Goal: Information Seeking & Learning: Learn about a topic

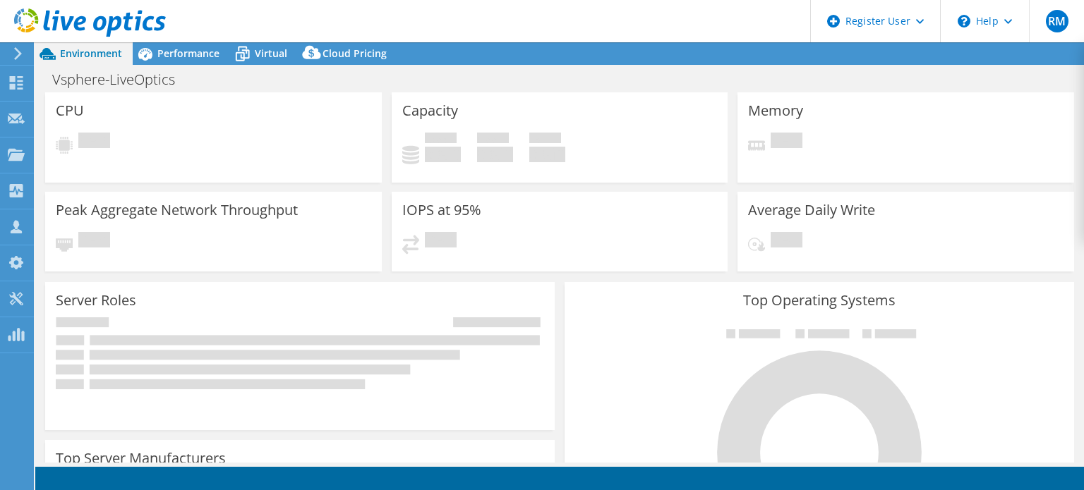
select select "USD"
select select "USEast"
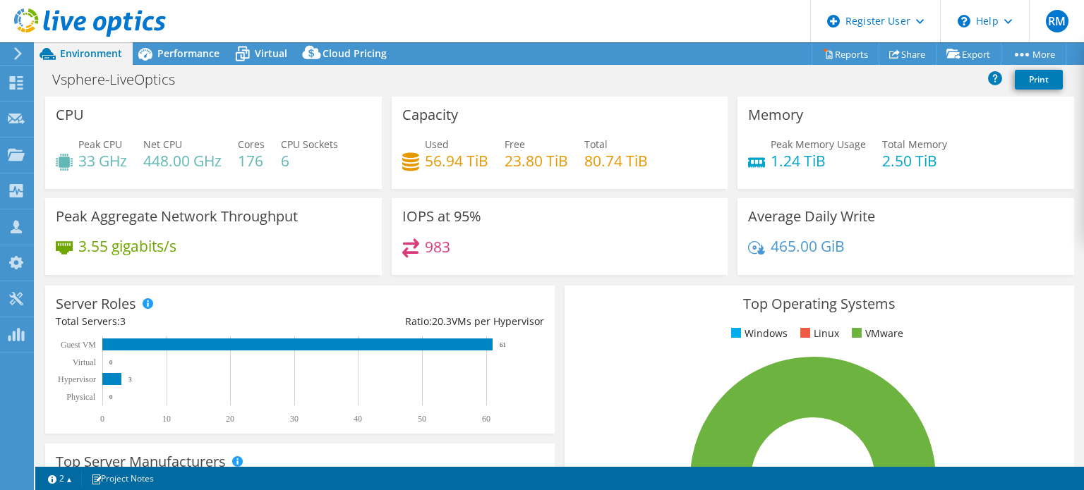
click at [302, 210] on div "Peak Aggregate Network Throughput 3.55 gigabits/s" at bounding box center [213, 236] width 337 height 77
click at [203, 50] on span "Performance" at bounding box center [188, 53] width 62 height 13
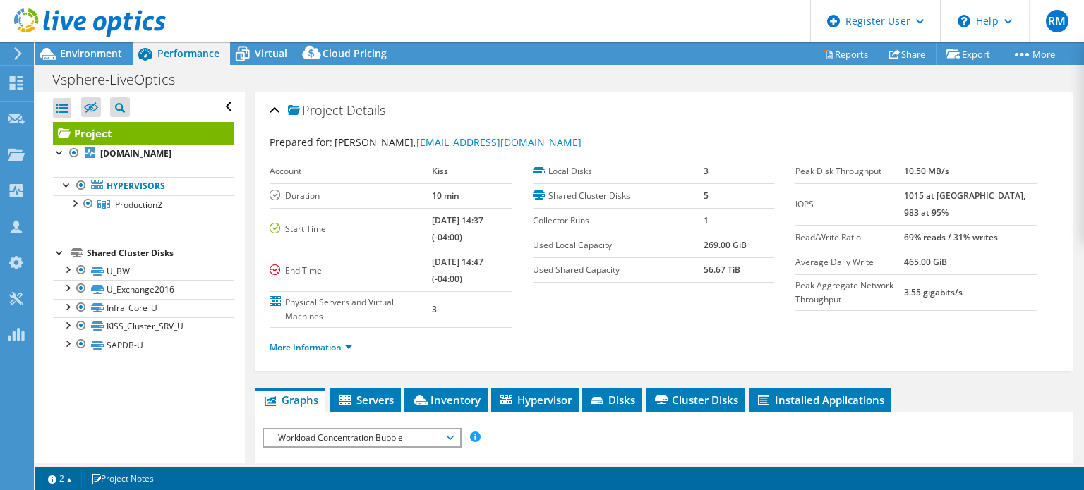
click at [686, 403] on span "Cluster Disks" at bounding box center [695, 400] width 85 height 14
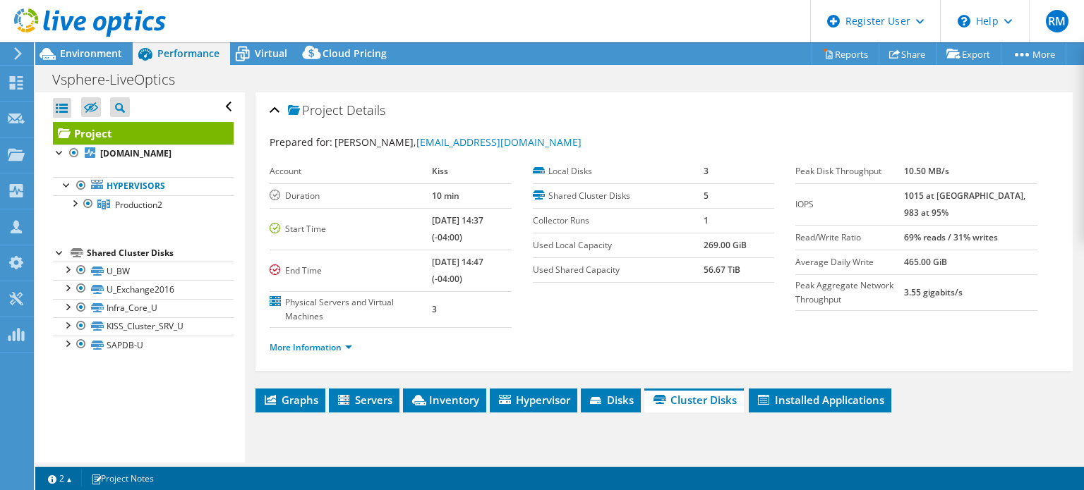
click at [668, 361] on div "More Information" at bounding box center [664, 348] width 789 height 40
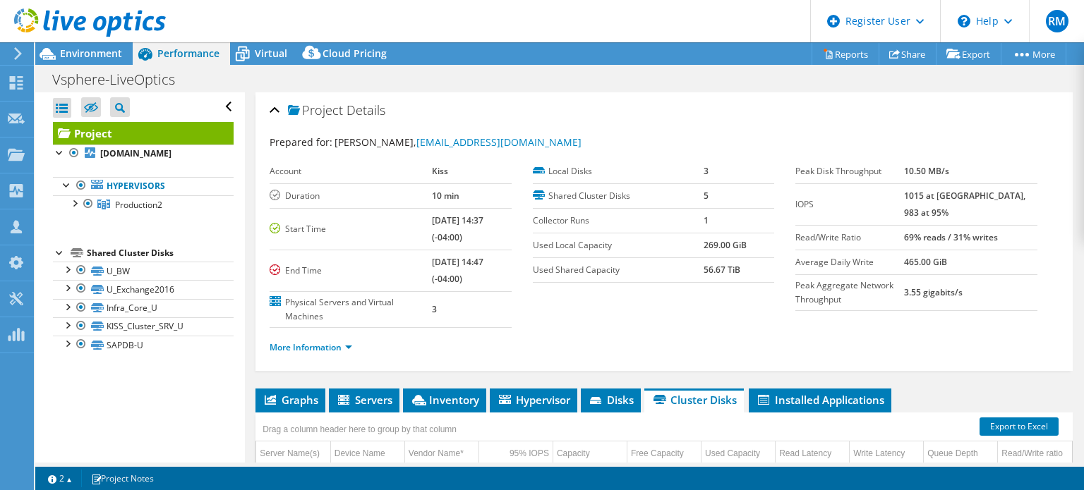
scroll to position [155, 0]
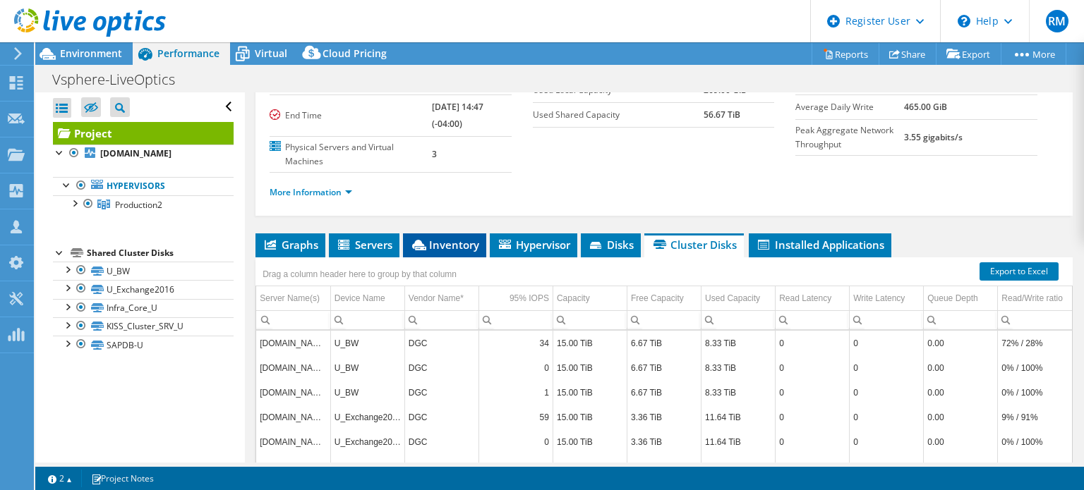
click at [435, 238] on span "Inventory" at bounding box center [444, 245] width 69 height 14
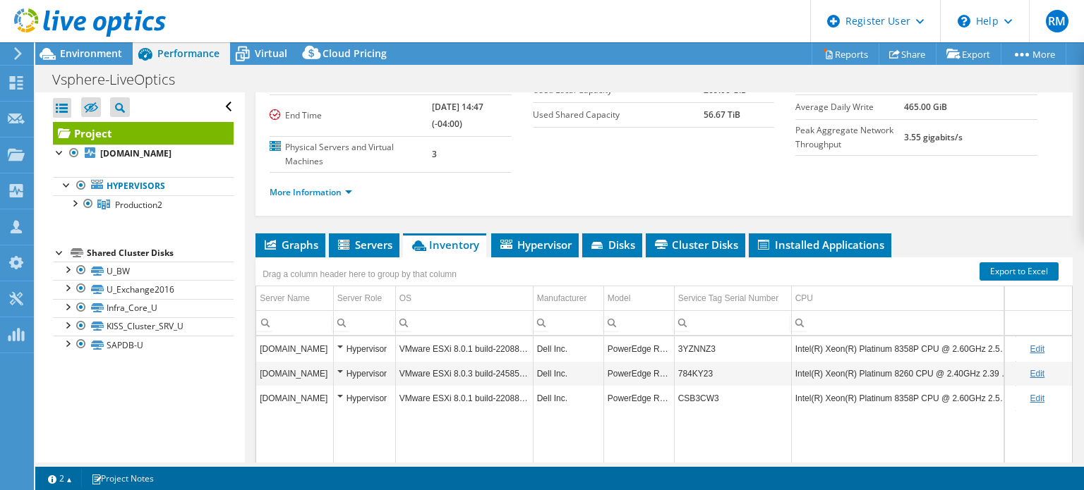
scroll to position [0, 0]
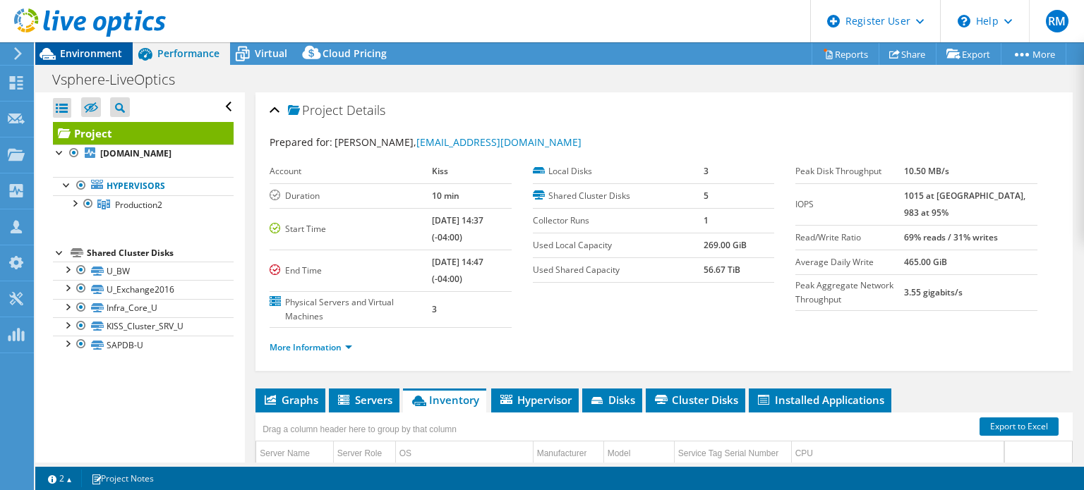
click at [114, 60] on div "Environment" at bounding box center [83, 53] width 97 height 23
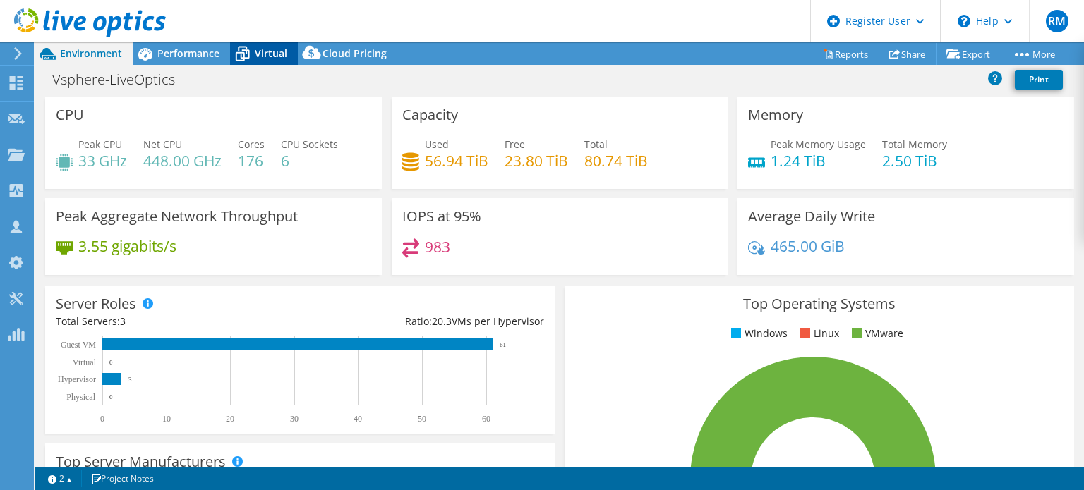
click at [272, 47] on span "Virtual" at bounding box center [271, 53] width 32 height 13
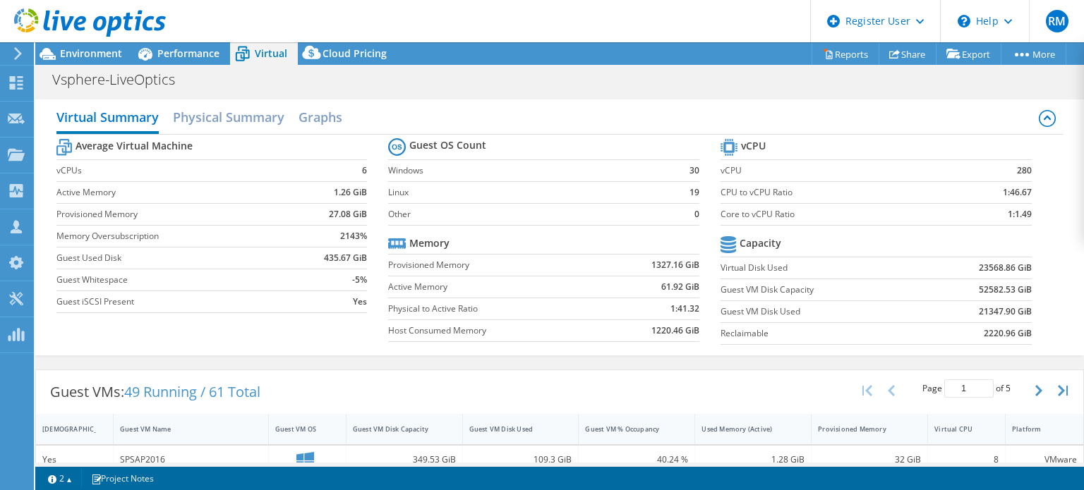
click at [542, 236] on tr "Memory" at bounding box center [543, 244] width 311 height 22
click at [516, 281] on label "Active Memory" at bounding box center [495, 287] width 214 height 14
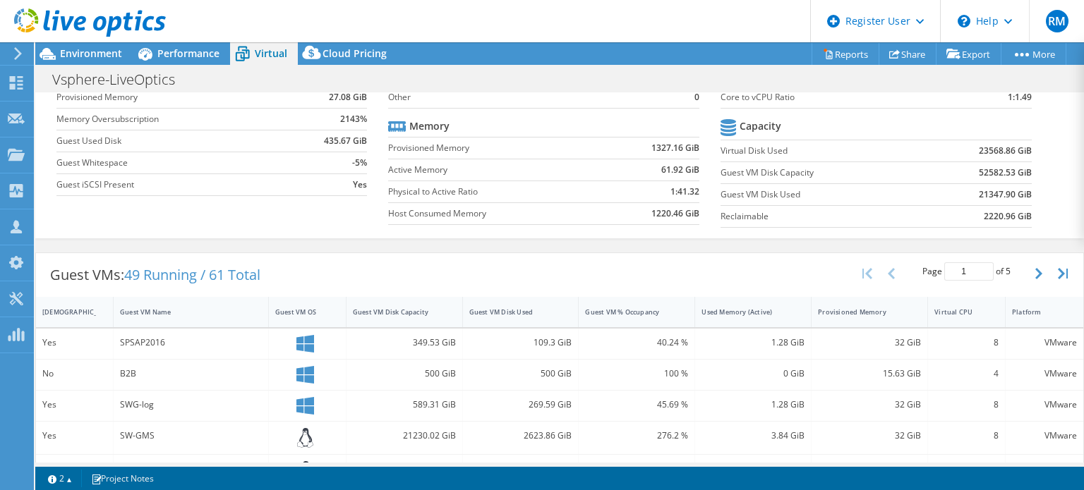
scroll to position [119, 0]
click at [496, 308] on div "Guest VM Disk Used" at bounding box center [512, 310] width 86 height 9
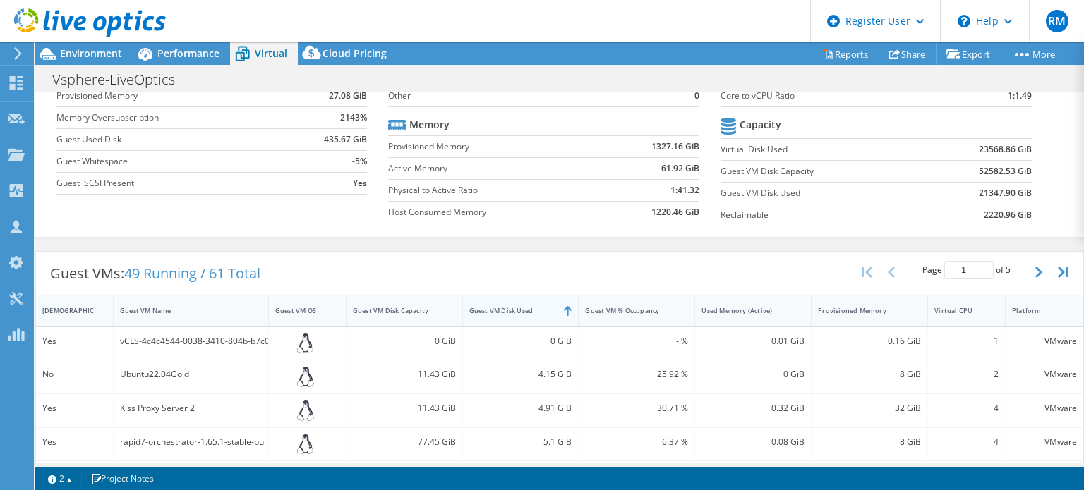
click at [496, 308] on div "Guest VM Disk Used" at bounding box center [512, 310] width 86 height 9
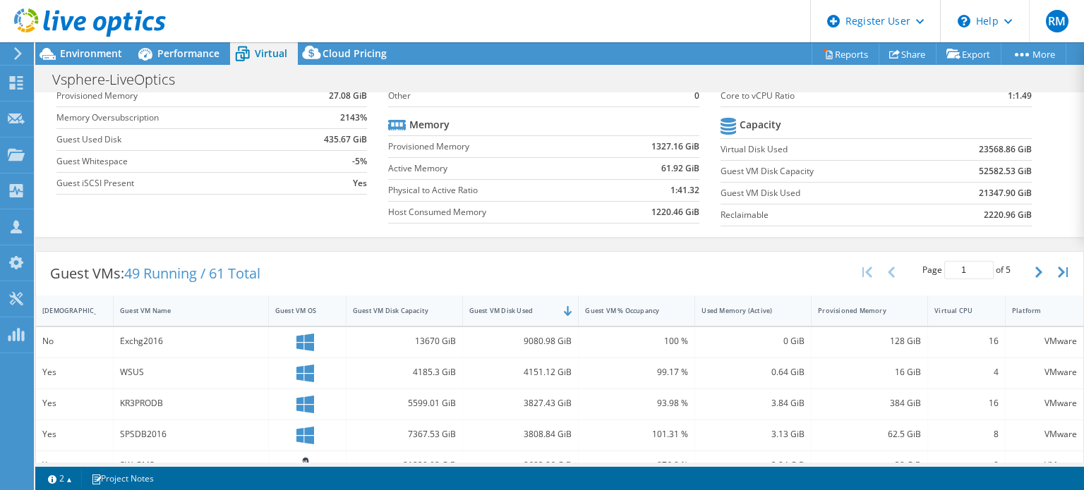
click at [477, 262] on div "Guest VMs: 49 Running / 61 Total Page 1 of 5 5 rows 10 rows 20 rows 25 rows 50 …" at bounding box center [559, 274] width 1047 height 44
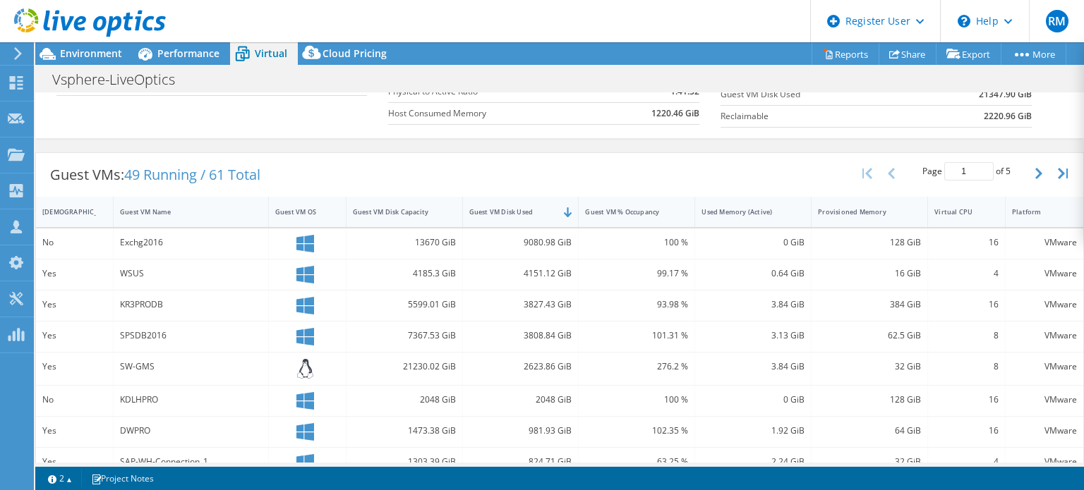
scroll to position [217, 0]
click at [200, 54] on span "Performance" at bounding box center [188, 53] width 62 height 13
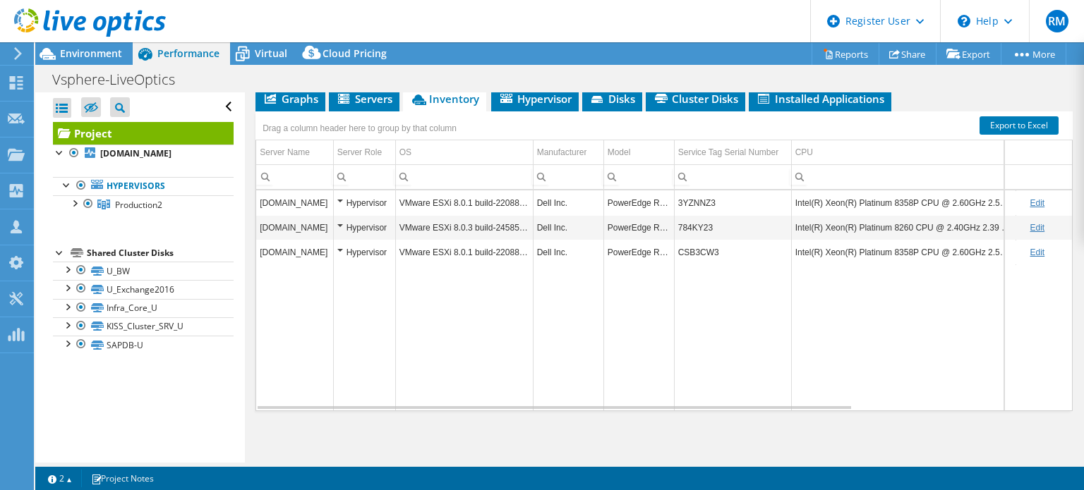
scroll to position [0, 0]
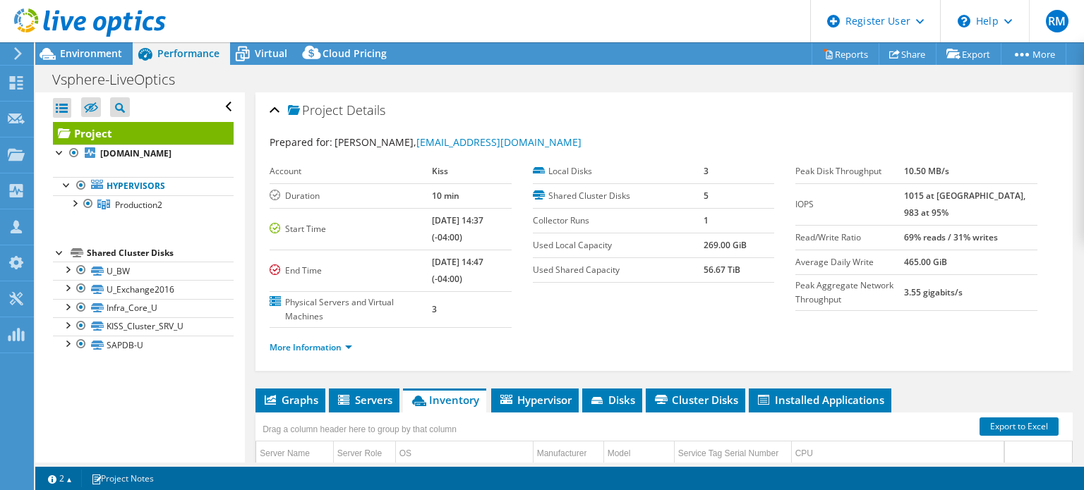
click at [416, 35] on header "RM Dell User [PERSON_NAME] [PERSON_NAME][EMAIL_ADDRESS][PERSON_NAME][DOMAIN_NAM…" at bounding box center [542, 21] width 1084 height 42
drag, startPoint x: 416, startPoint y: 35, endPoint x: 373, endPoint y: 36, distance: 43.1
click at [373, 36] on header "RM Dell User [PERSON_NAME] [PERSON_NAME][EMAIL_ADDRESS][PERSON_NAME][DOMAIN_NAM…" at bounding box center [542, 21] width 1084 height 42
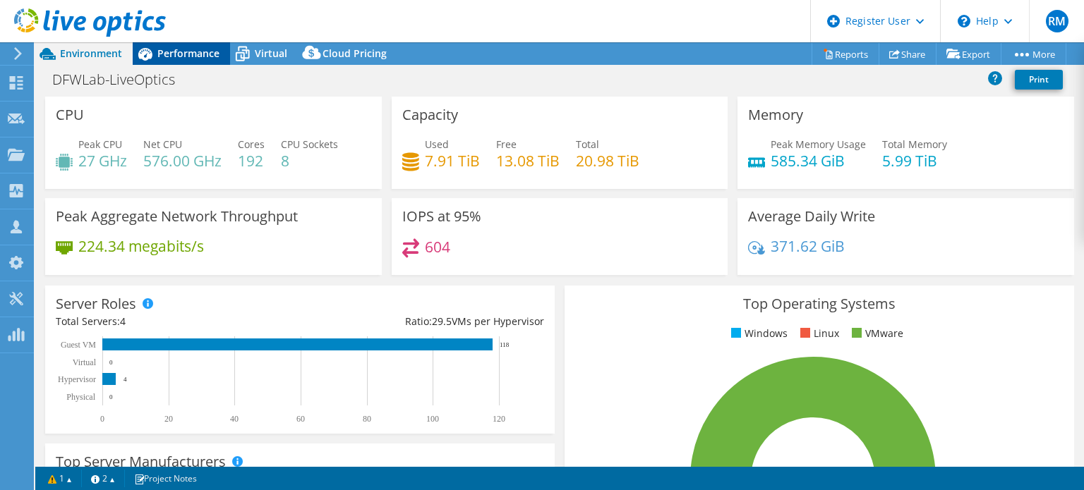
click at [199, 61] on div "Performance" at bounding box center [181, 53] width 97 height 23
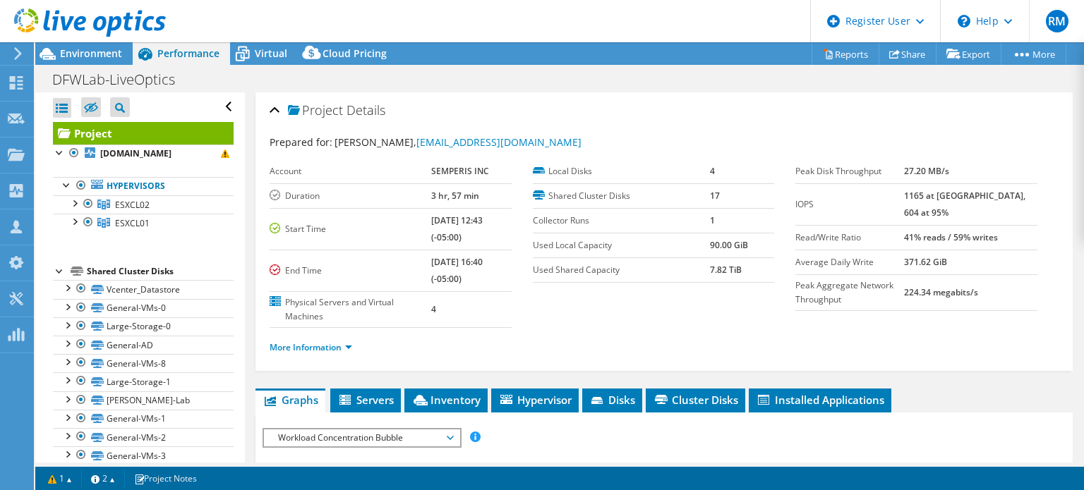
click at [320, 176] on label "Account" at bounding box center [351, 171] width 162 height 14
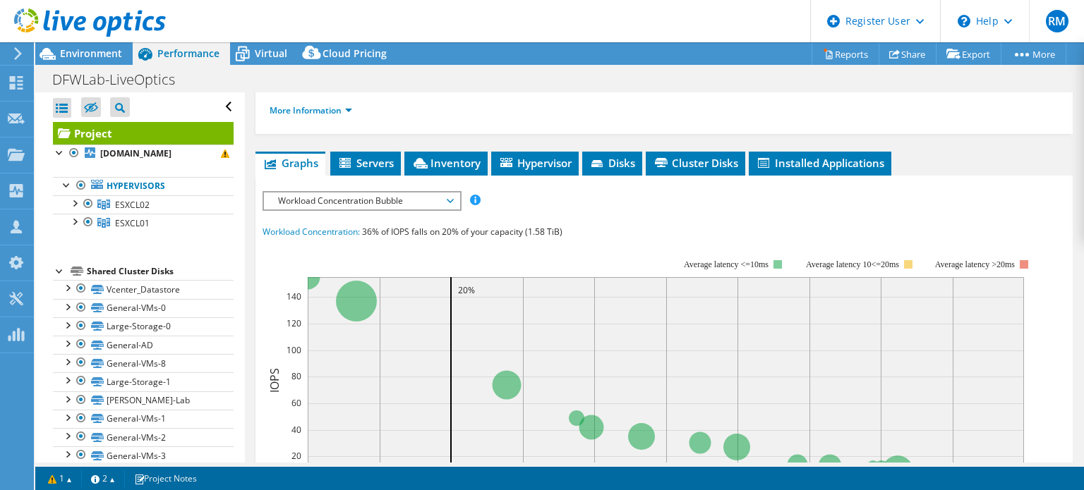
scroll to position [236, 0]
click at [367, 196] on span "Workload Concentration Bubble" at bounding box center [361, 201] width 181 height 17
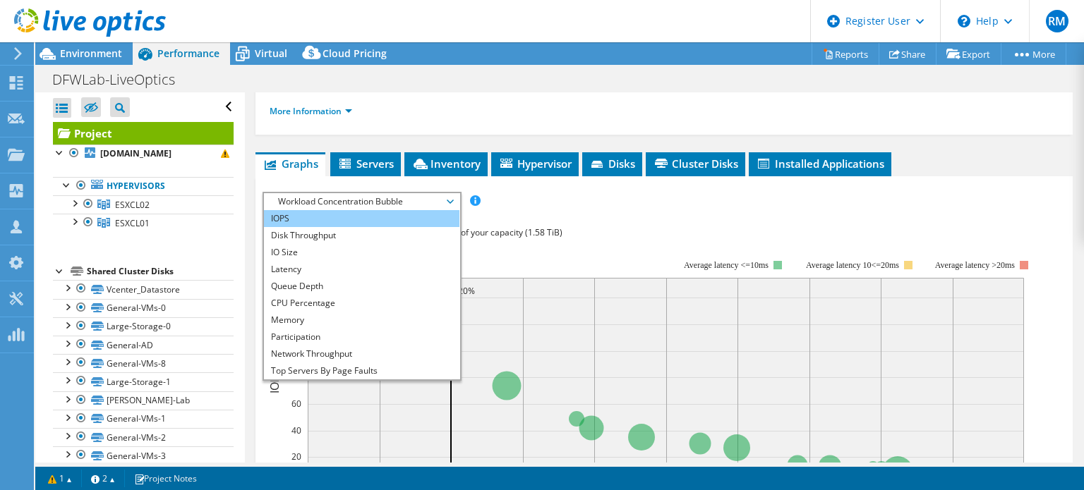
click at [363, 211] on li "IOPS" at bounding box center [361, 218] width 195 height 17
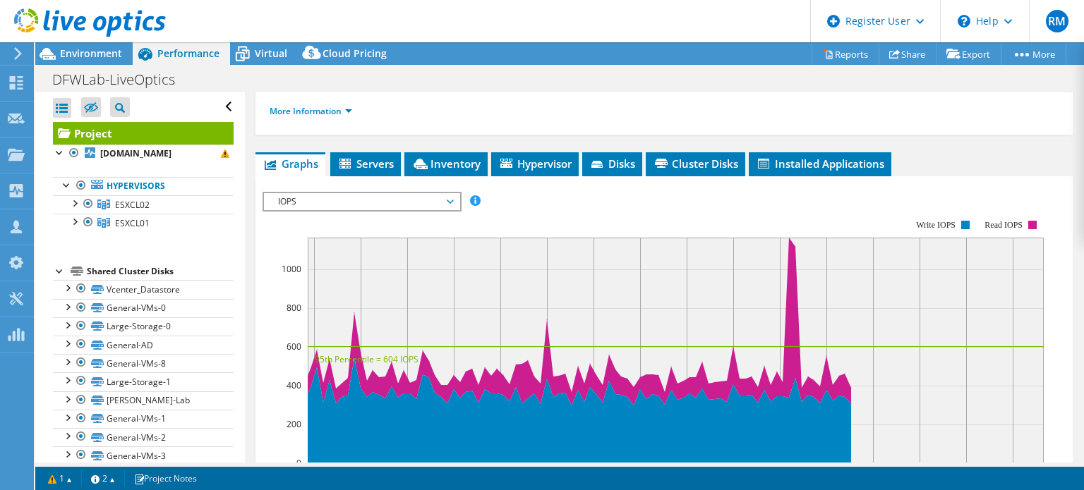
click at [526, 203] on rect at bounding box center [653, 341] width 781 height 282
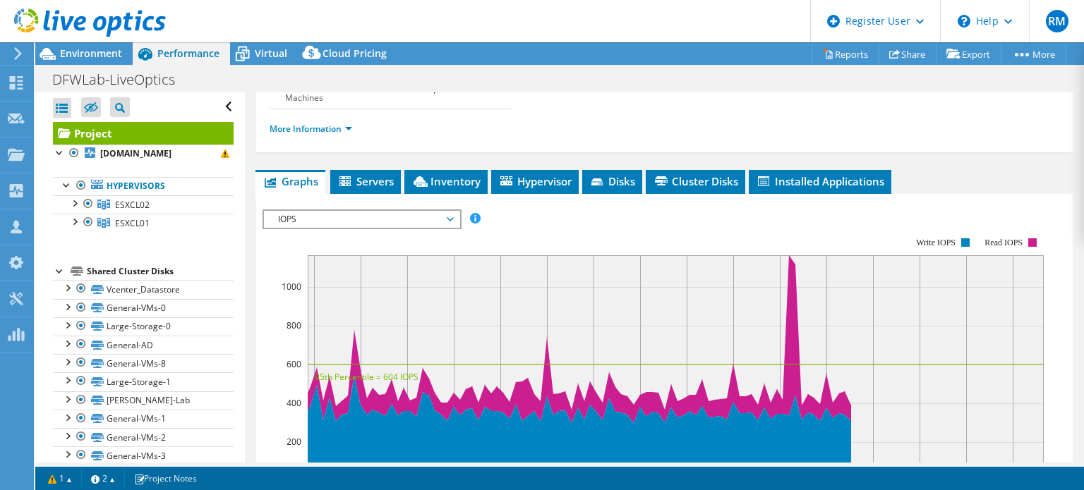
scroll to position [0, 0]
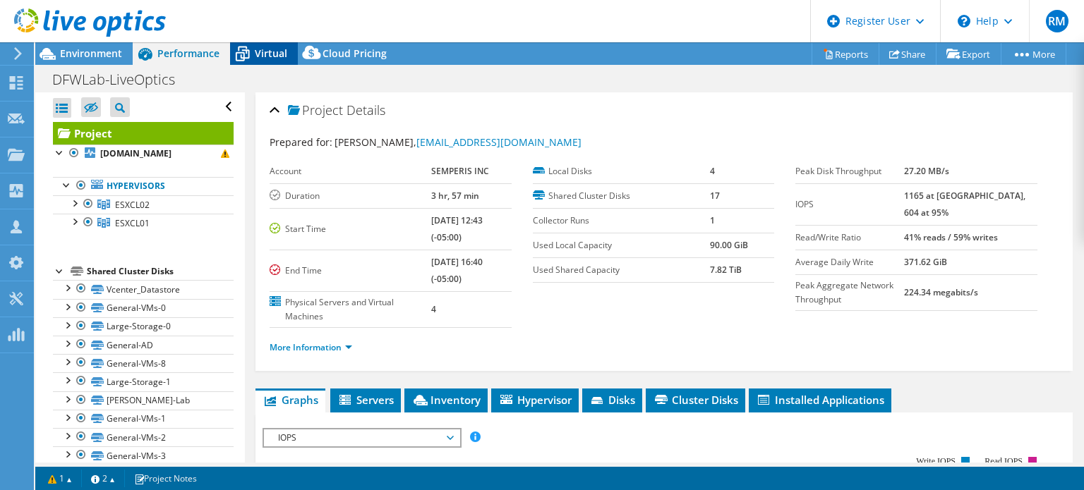
click at [285, 53] on span "Virtual" at bounding box center [271, 53] width 32 height 13
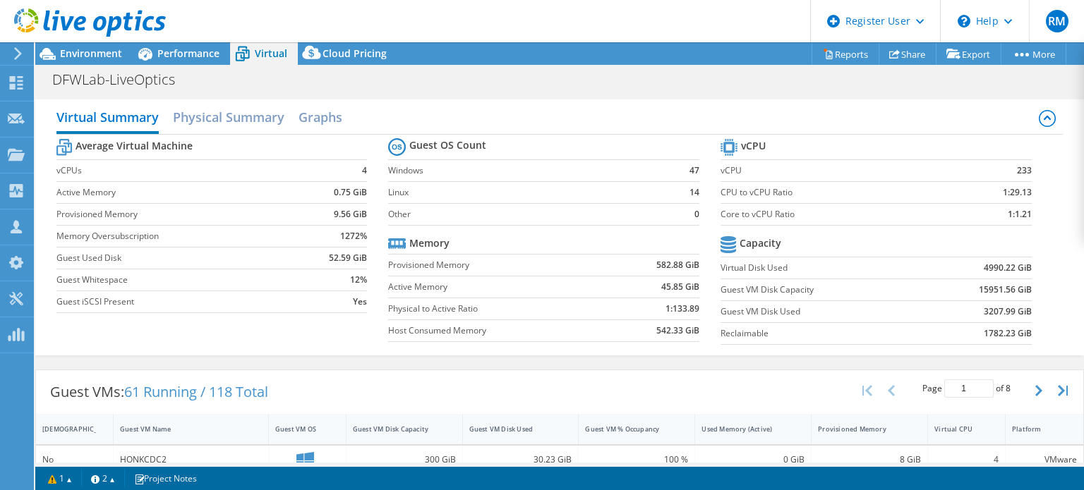
click at [463, 236] on tr "Memory" at bounding box center [543, 244] width 311 height 22
click at [476, 344] on section "Guest OS Count Windows 47 Linux 14 Other 0 Memory Provisioned Memory 582.88 GiB…" at bounding box center [554, 242] width 332 height 215
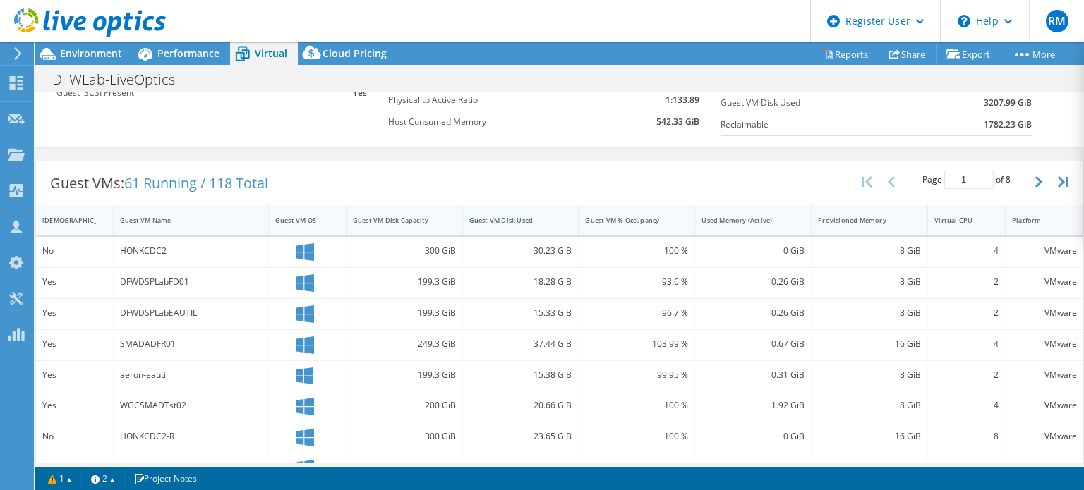
click at [492, 228] on div "Guest VM Disk Used" at bounding box center [512, 221] width 99 height 22
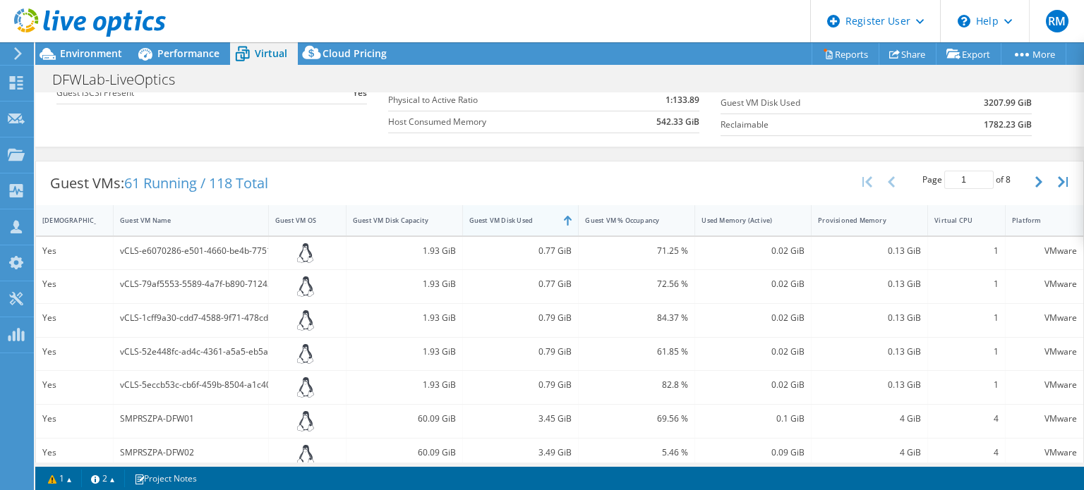
click at [492, 228] on div "Guest VM Disk Used" at bounding box center [512, 221] width 99 height 22
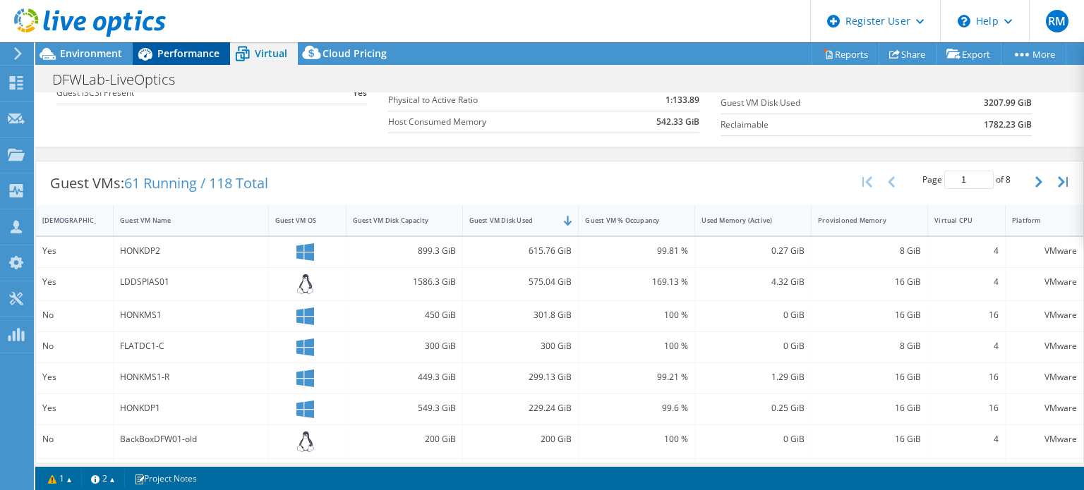
click at [171, 52] on span "Performance" at bounding box center [188, 53] width 62 height 13
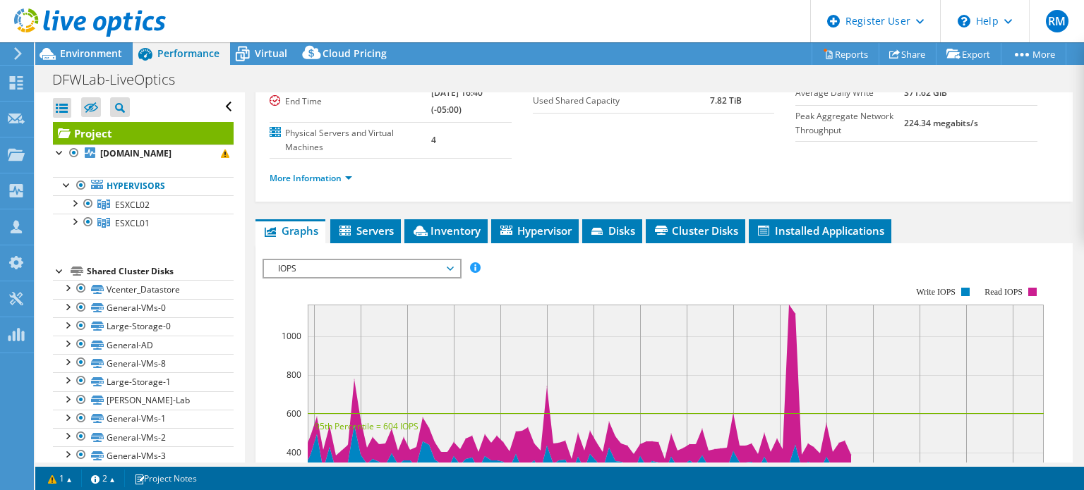
scroll to position [0, 0]
click at [446, 183] on ul "More Information" at bounding box center [664, 176] width 789 height 19
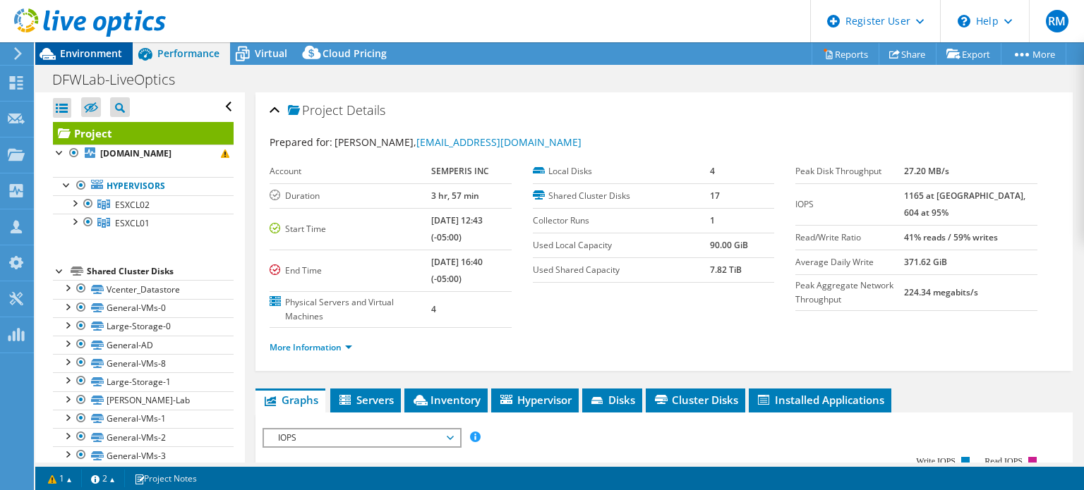
click at [111, 59] on span "Environment" at bounding box center [91, 53] width 62 height 13
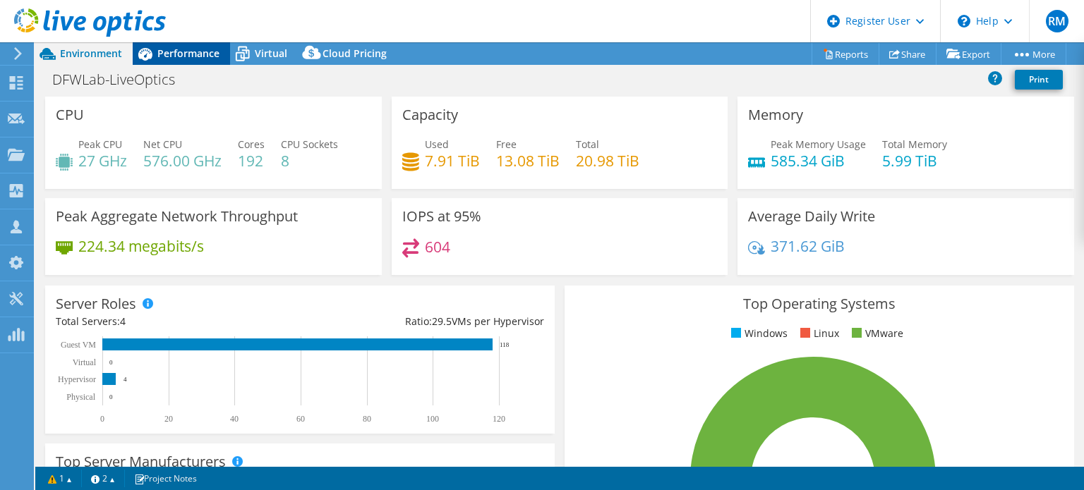
click at [186, 55] on span "Performance" at bounding box center [188, 53] width 62 height 13
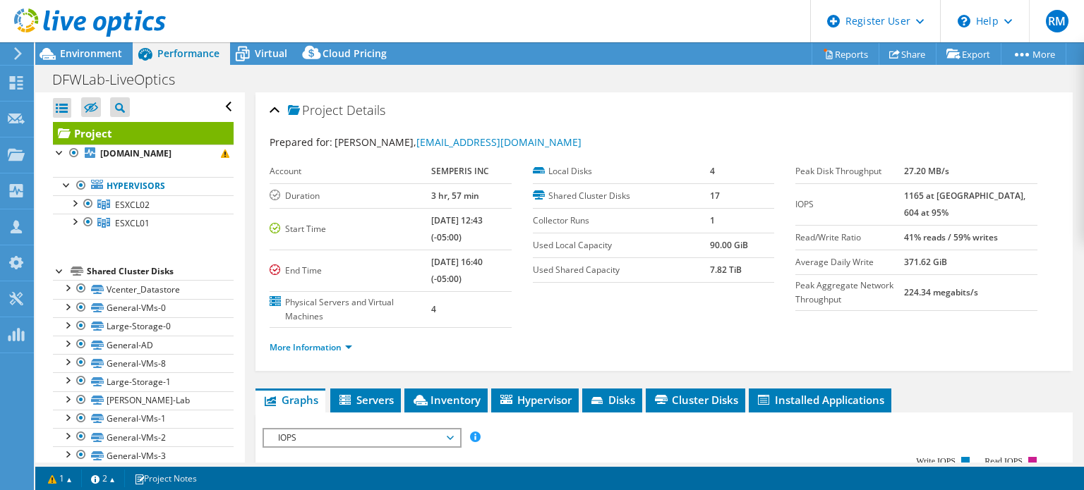
click at [470, 80] on div "DFWLab-LiveOptics Print" at bounding box center [559, 79] width 1049 height 26
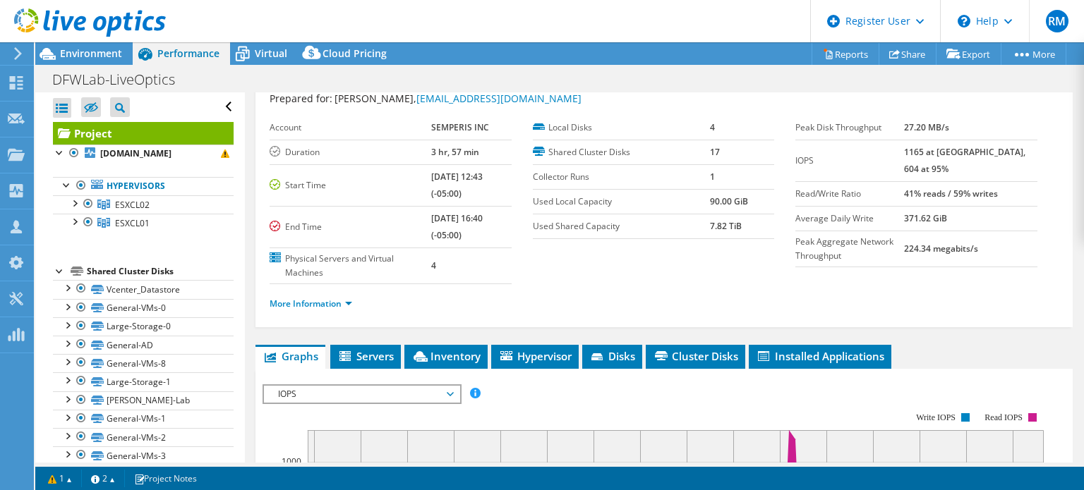
scroll to position [31, 0]
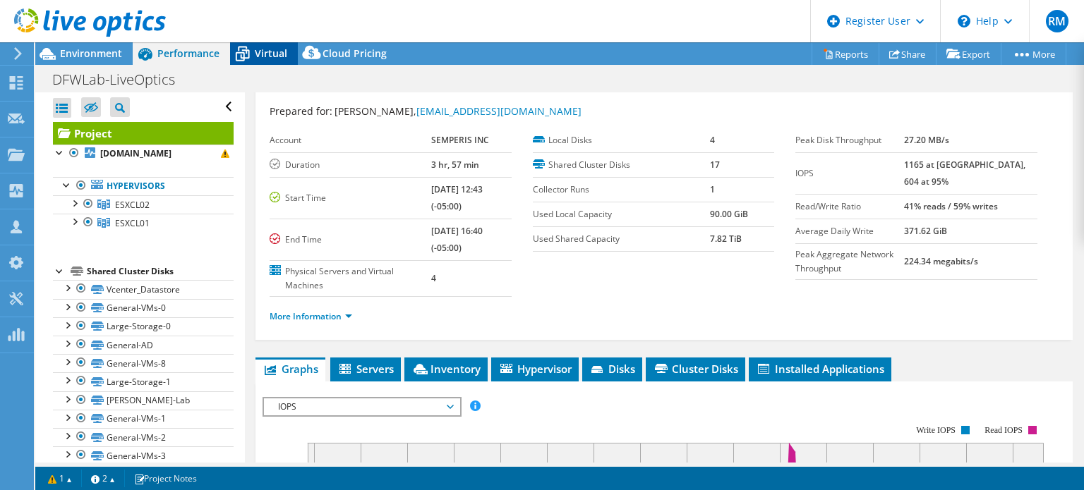
click at [268, 54] on span "Virtual" at bounding box center [271, 53] width 32 height 13
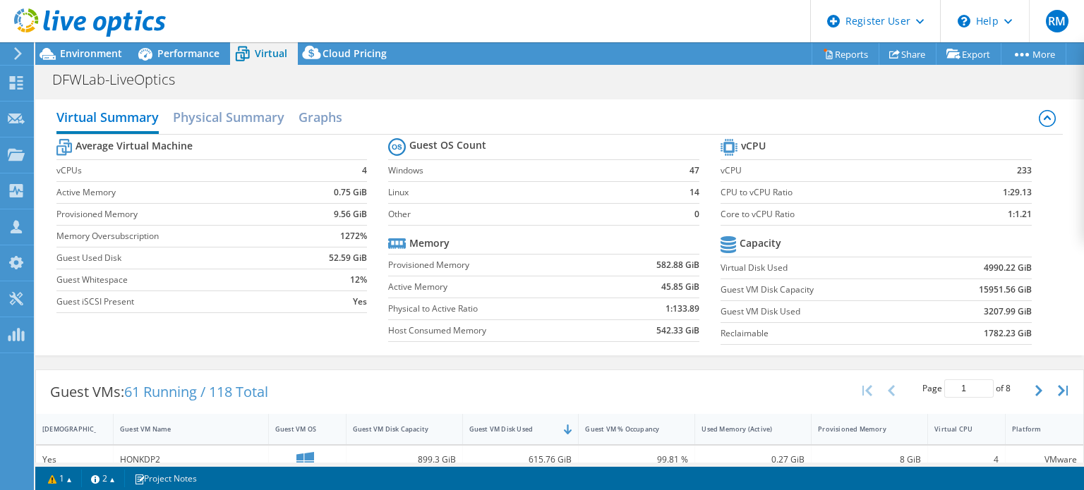
drag, startPoint x: 555, startPoint y: 228, endPoint x: 462, endPoint y: 287, distance: 110.4
click at [462, 287] on label "Active Memory" at bounding box center [498, 287] width 221 height 14
click at [480, 351] on div "Virtual Summary Physical Summary Graphs Average Virtual Machine vCPUs 4 Active …" at bounding box center [559, 227] width 1049 height 256
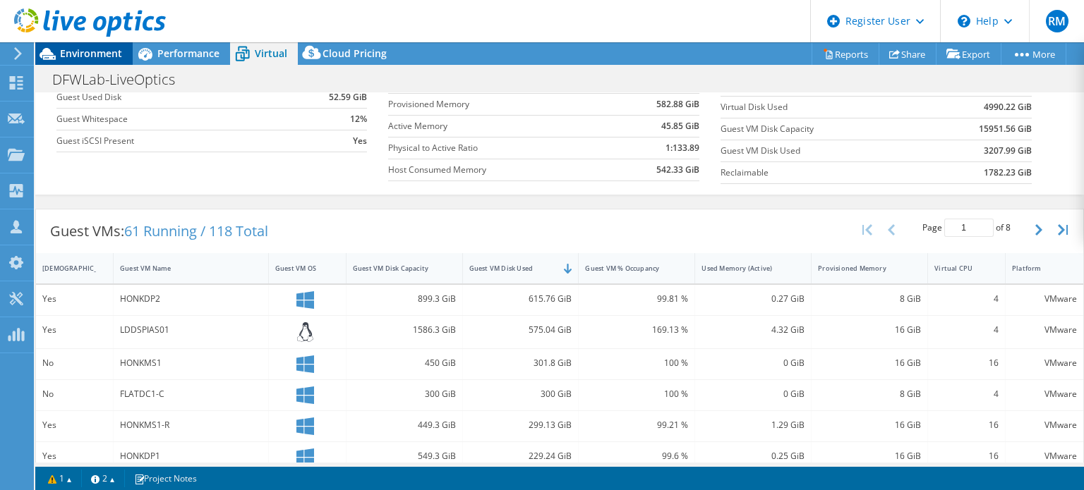
click at [107, 51] on span "Environment" at bounding box center [91, 53] width 62 height 13
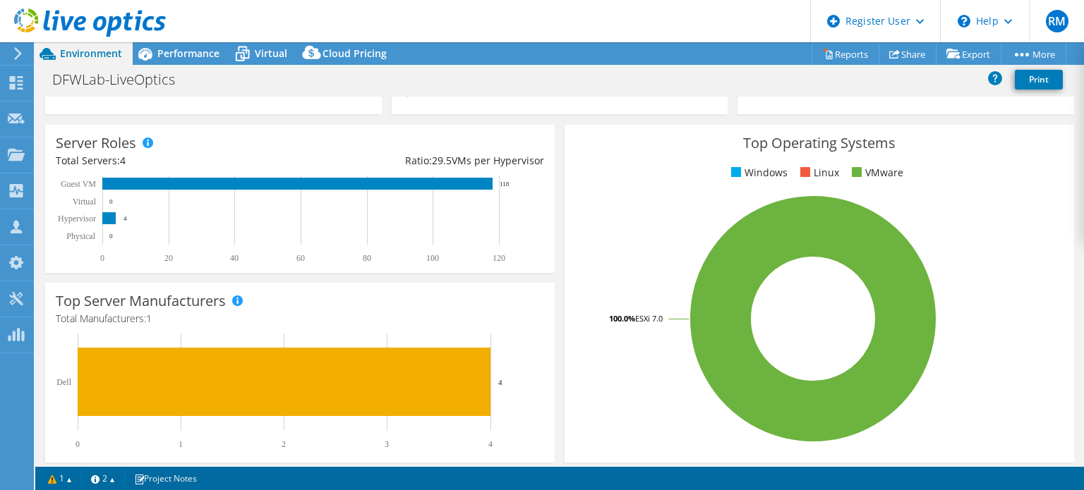
click at [381, 142] on div "Server Roles Physical Servers represent bare metal servers that were targets of…" at bounding box center [299, 199] width 509 height 148
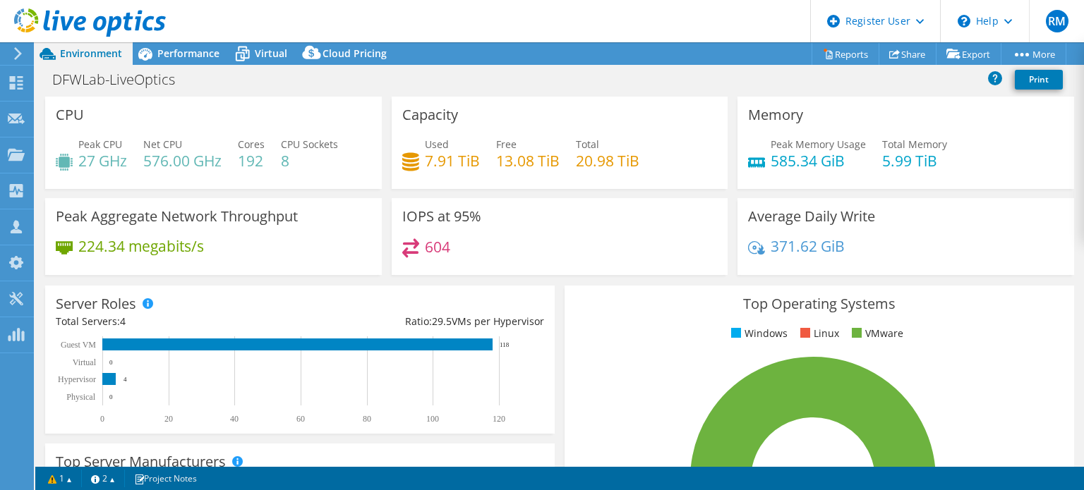
click at [517, 58] on div "Project Actions Project Actions Reports Share Export vSAN ReadyNode Sizer" at bounding box center [559, 53] width 1049 height 23
click at [498, 57] on div "Project Actions Project Actions Reports Share Export vSAN ReadyNode Sizer" at bounding box center [559, 53] width 1049 height 23
drag, startPoint x: 498, startPoint y: 57, endPoint x: 466, endPoint y: 30, distance: 42.6
click at [466, 30] on header "RM Dell User [PERSON_NAME] [PERSON_NAME][EMAIL_ADDRESS][PERSON_NAME][DOMAIN_NAM…" at bounding box center [542, 21] width 1084 height 42
drag, startPoint x: 466, startPoint y: 30, endPoint x: 441, endPoint y: 32, distance: 24.9
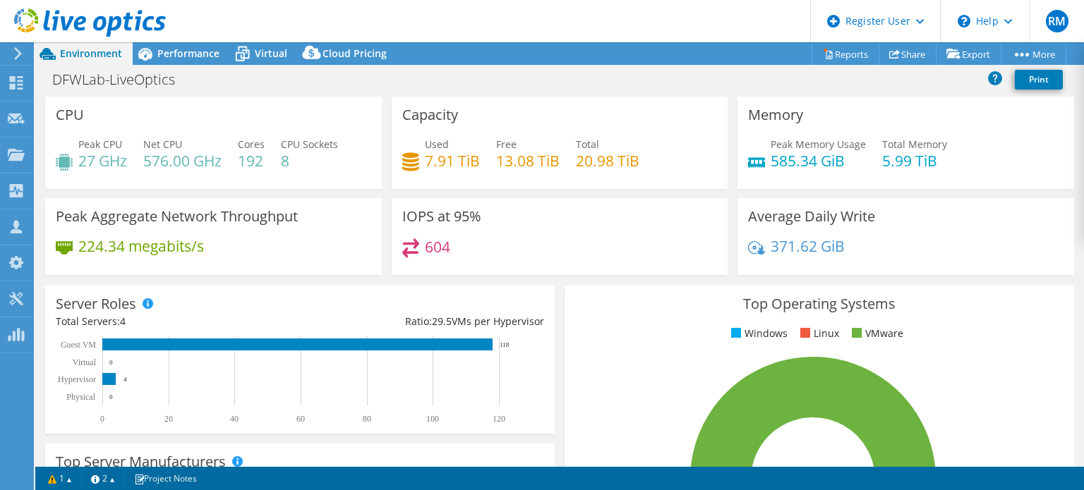
click at [441, 32] on header "RM Dell User [PERSON_NAME] [PERSON_NAME][EMAIL_ADDRESS][PERSON_NAME][DOMAIN_NAM…" at bounding box center [542, 21] width 1084 height 42
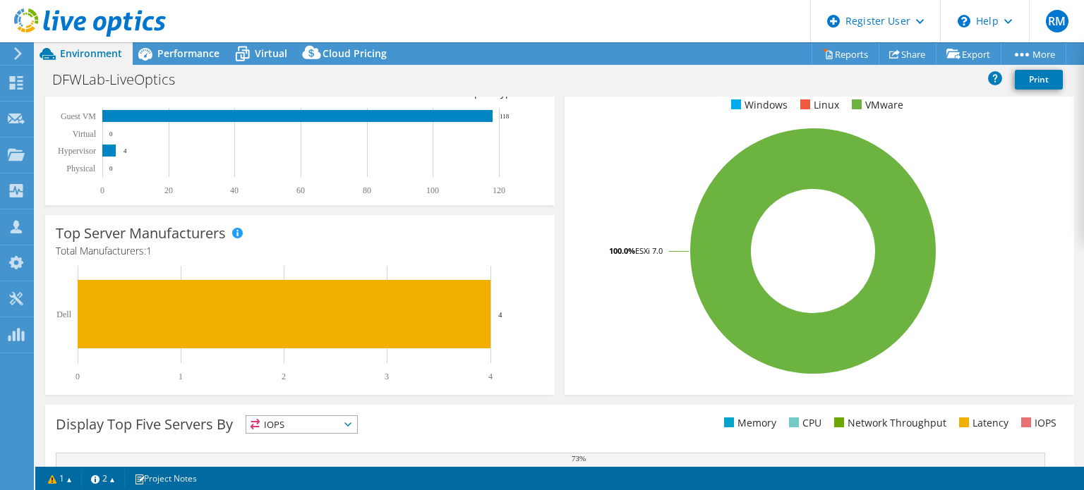
scroll to position [229, 0]
click at [172, 47] on span "Performance" at bounding box center [188, 53] width 62 height 13
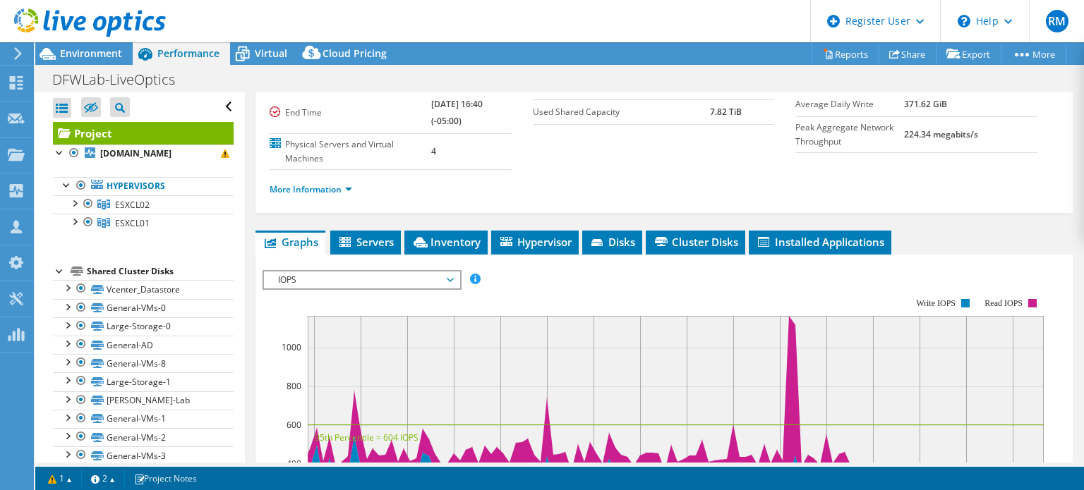
scroll to position [243, 0]
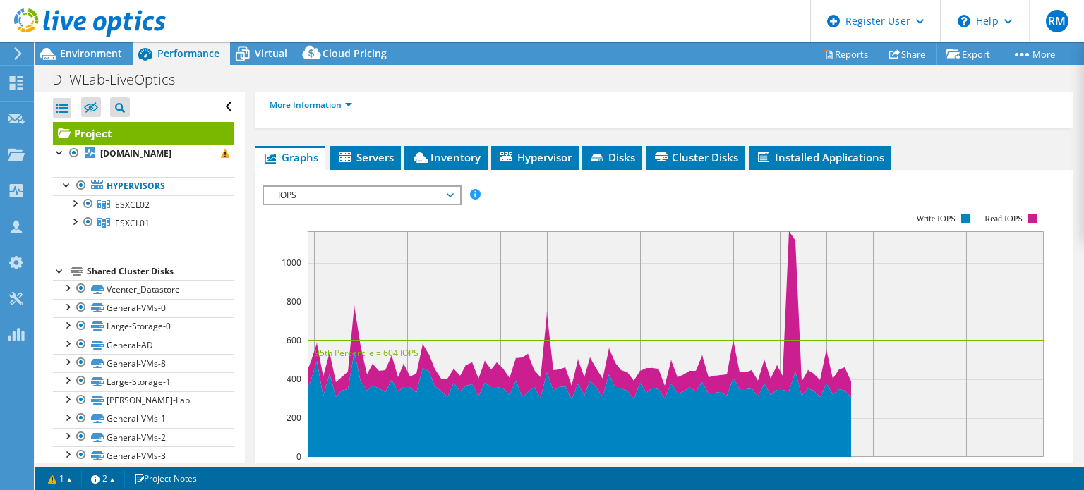
click at [343, 191] on span "IOPS" at bounding box center [361, 195] width 181 height 17
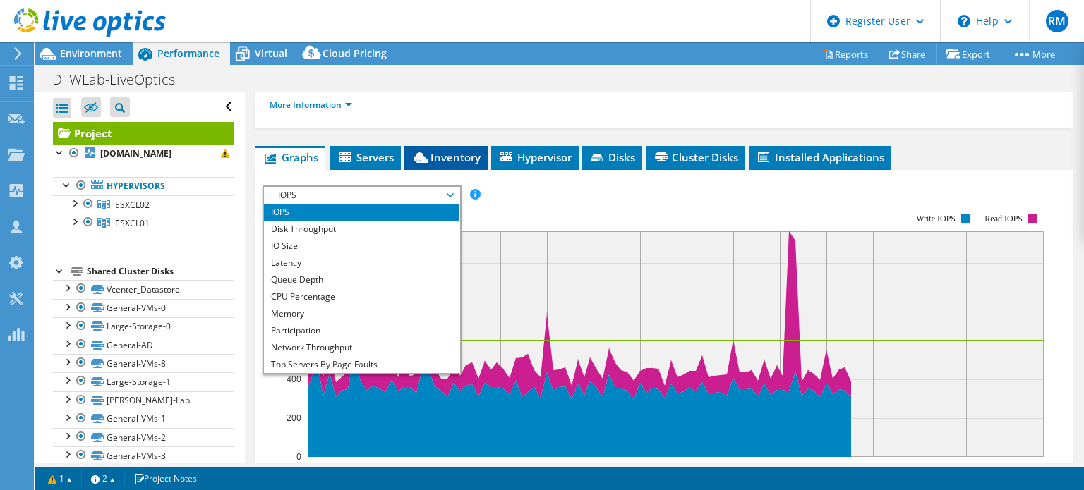
click at [430, 154] on span "Inventory" at bounding box center [445, 157] width 69 height 14
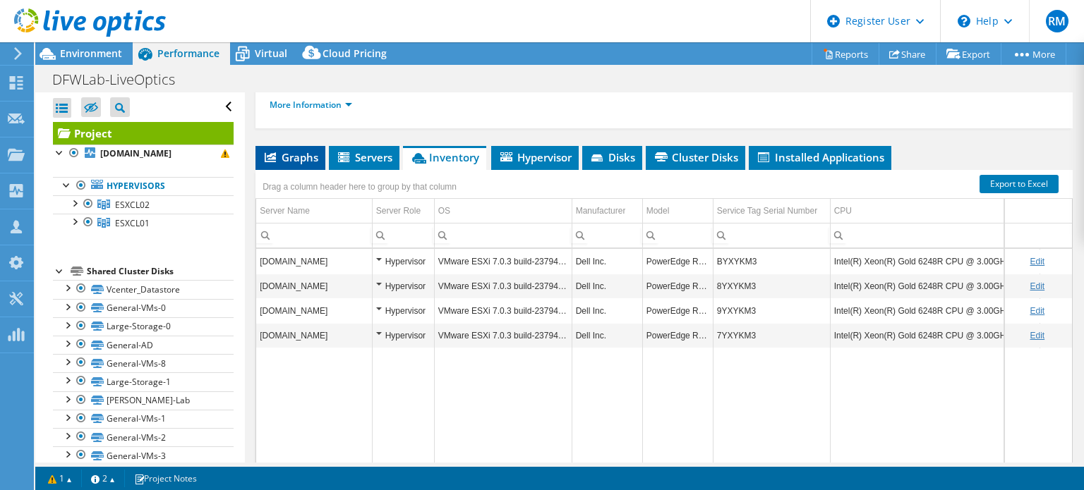
click at [300, 151] on span "Graphs" at bounding box center [291, 157] width 56 height 14
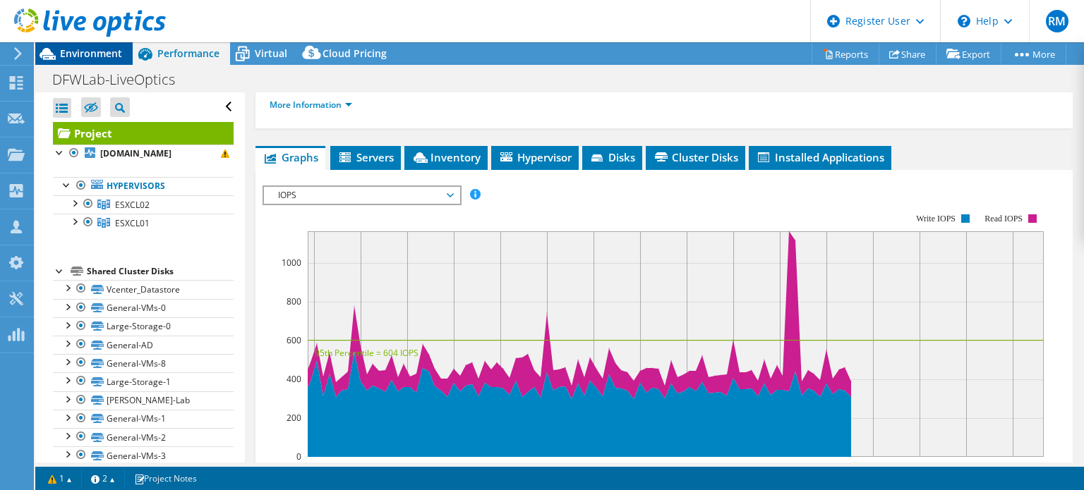
click at [127, 56] on div "Environment" at bounding box center [83, 53] width 97 height 23
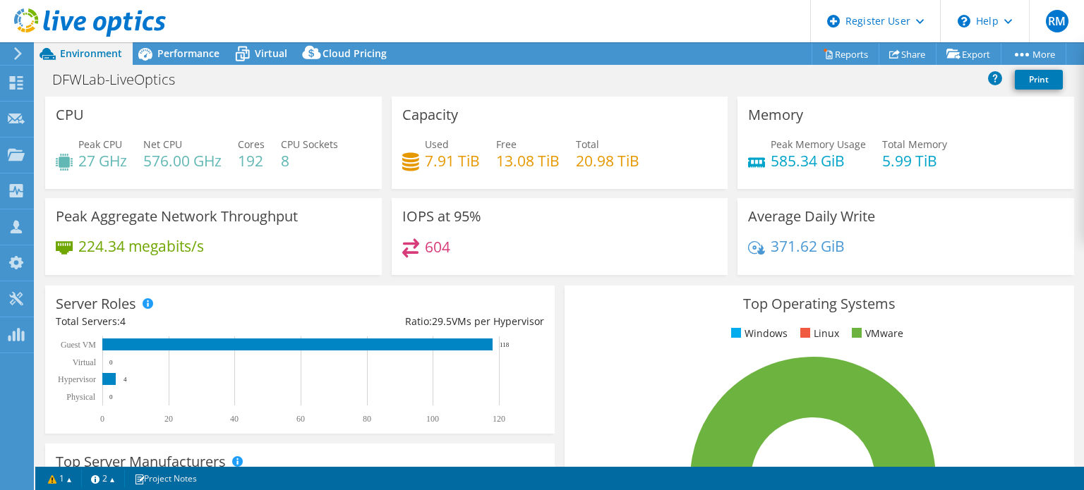
drag, startPoint x: 466, startPoint y: 37, endPoint x: 423, endPoint y: 31, distance: 42.7
click at [423, 31] on header "RM Dell User [PERSON_NAME] [PERSON_NAME][EMAIL_ADDRESS][PERSON_NAME][DOMAIN_NAM…" at bounding box center [542, 21] width 1084 height 42
click at [61, 475] on link "1" at bounding box center [60, 479] width 44 height 18
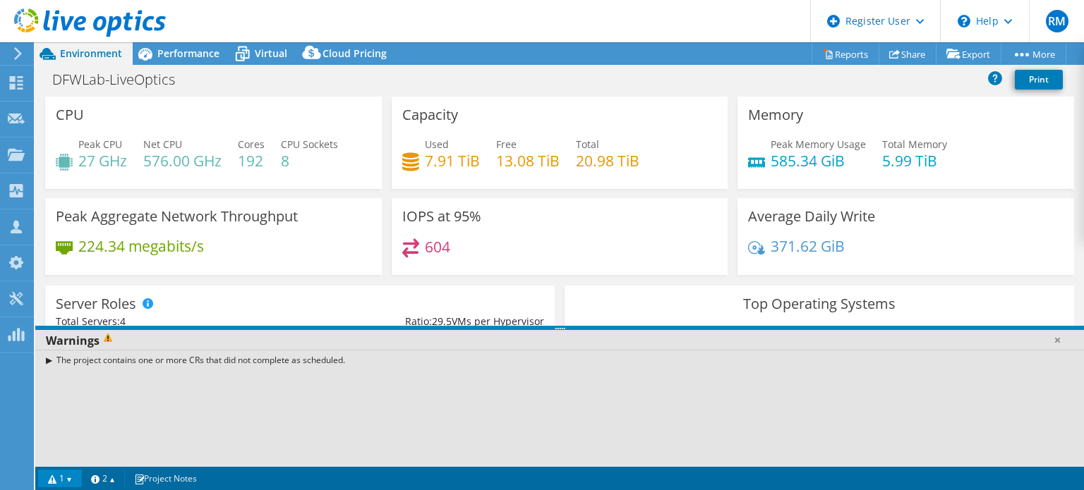
click at [61, 475] on link "1" at bounding box center [60, 479] width 44 height 18
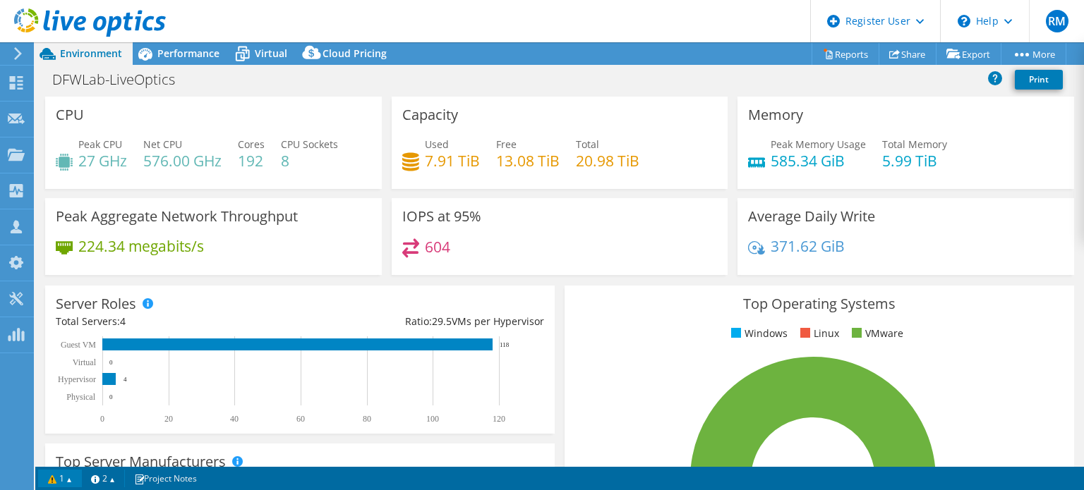
click at [76, 481] on link "1" at bounding box center [60, 479] width 44 height 18
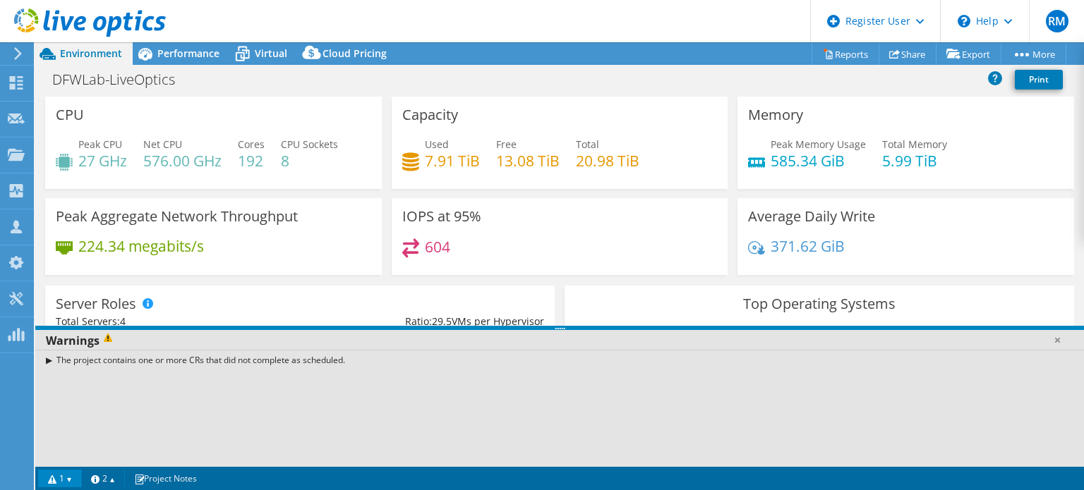
click at [76, 481] on link "1" at bounding box center [60, 479] width 44 height 18
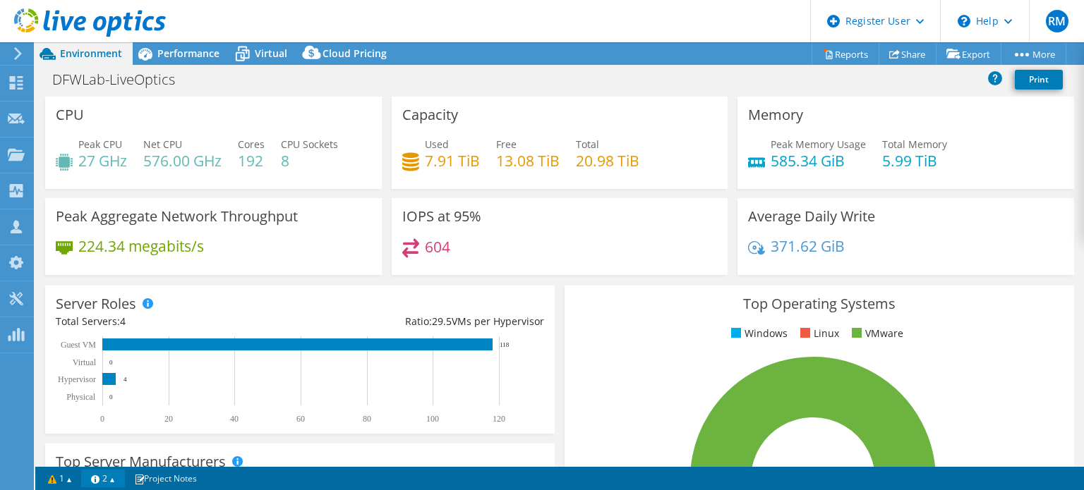
click at [90, 481] on link "2" at bounding box center [103, 479] width 44 height 18
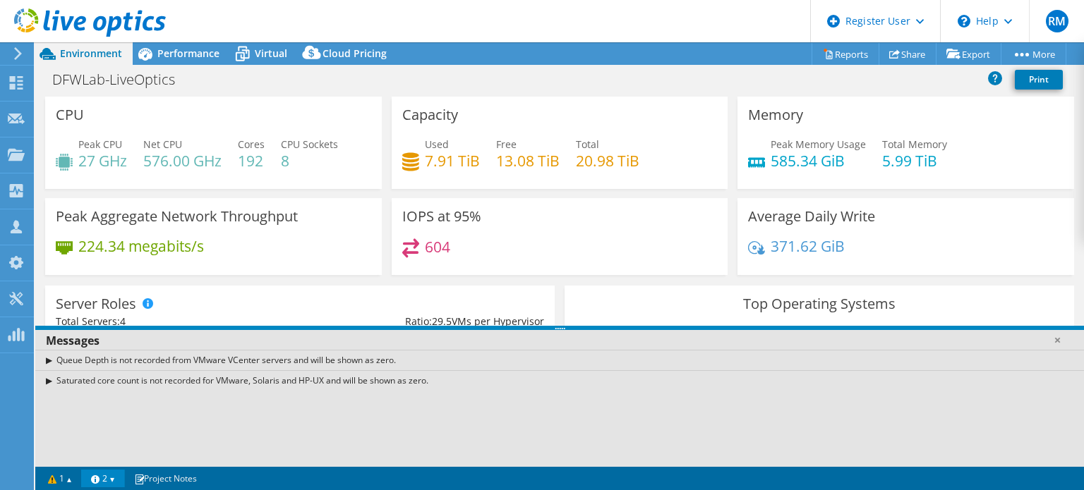
click at [90, 481] on link "2" at bounding box center [103, 479] width 44 height 18
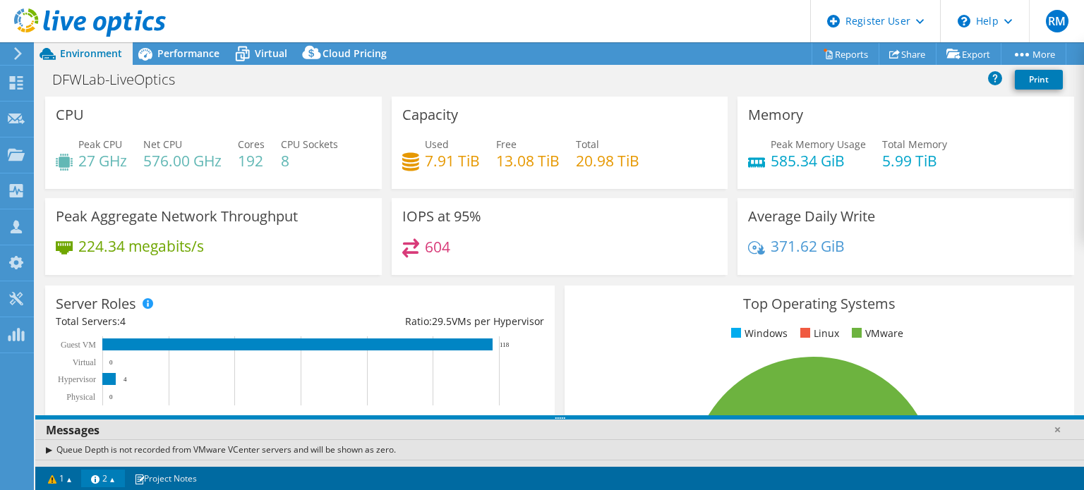
click at [90, 481] on link "2" at bounding box center [103, 479] width 44 height 18
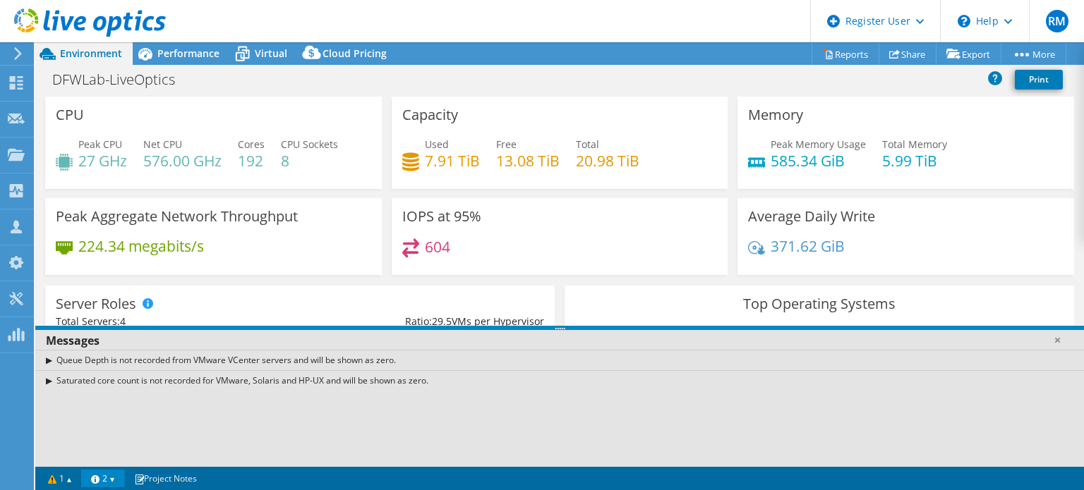
click at [90, 481] on link "2" at bounding box center [103, 479] width 44 height 18
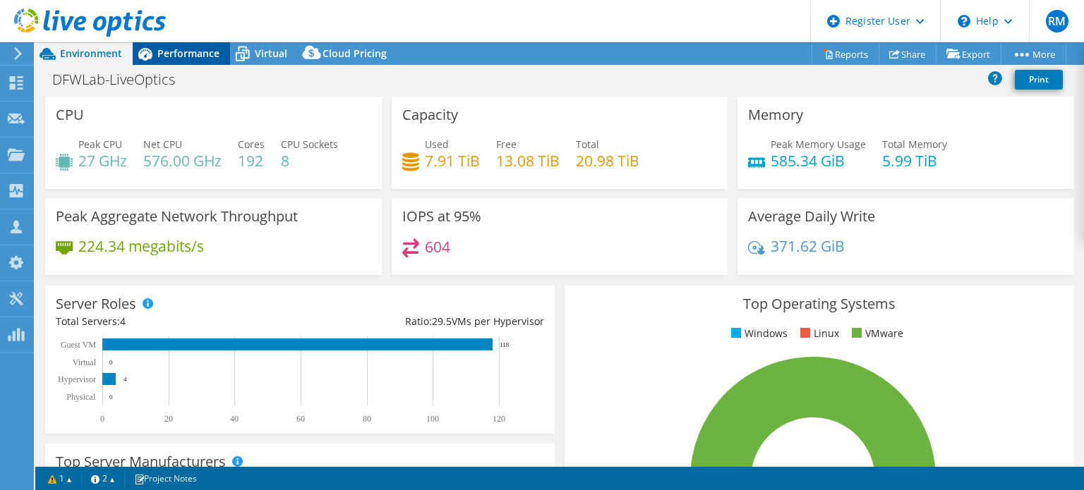
click at [177, 63] on div "Performance" at bounding box center [181, 53] width 97 height 23
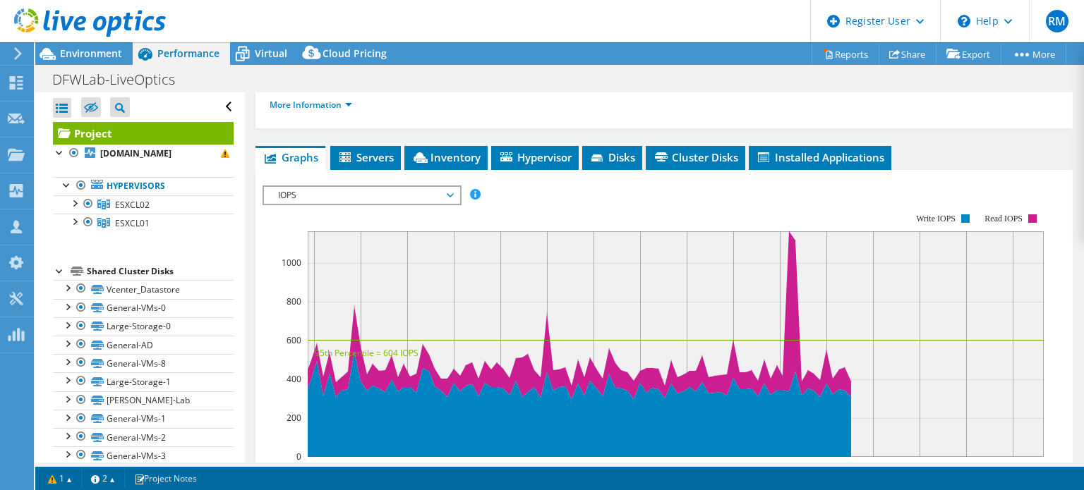
scroll to position [295, 0]
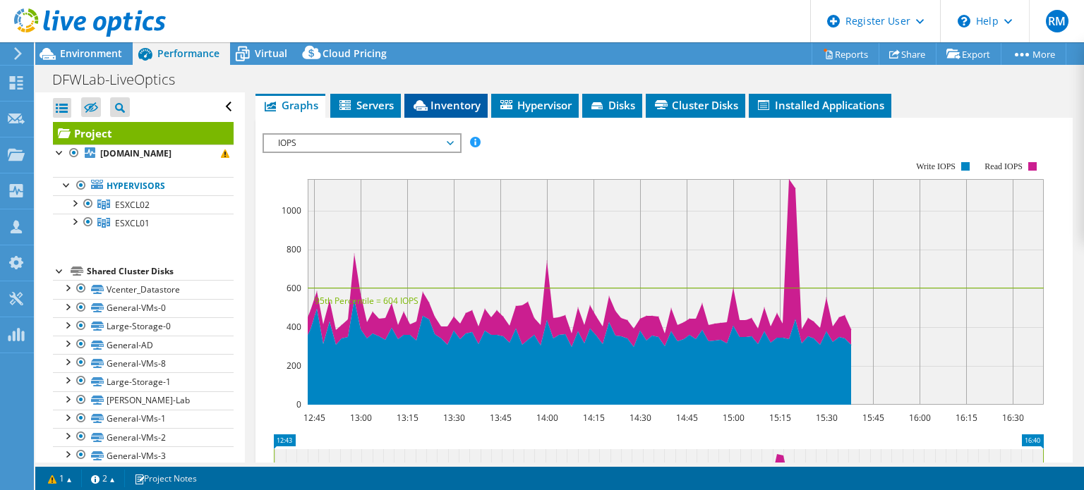
click at [454, 101] on span "Inventory" at bounding box center [445, 105] width 69 height 14
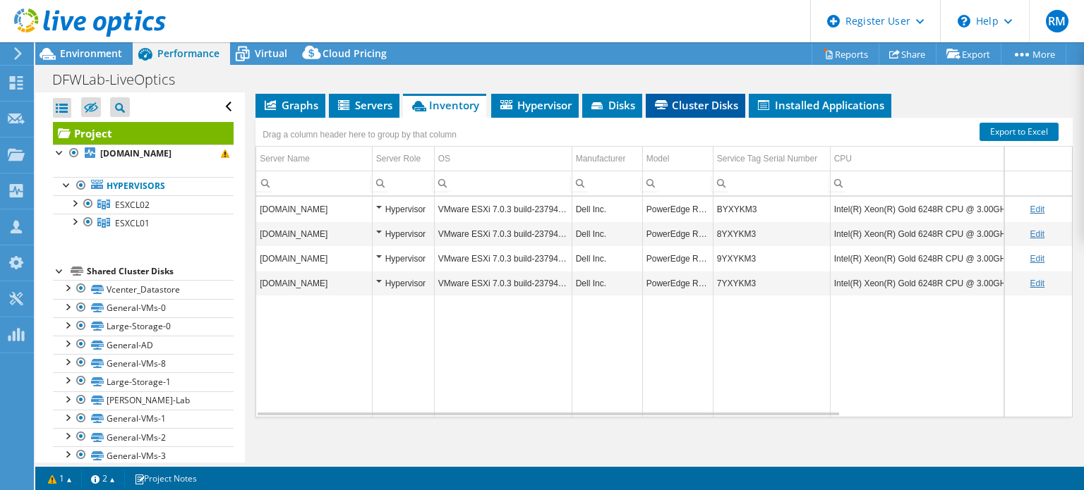
click at [692, 102] on span "Cluster Disks" at bounding box center [695, 105] width 85 height 14
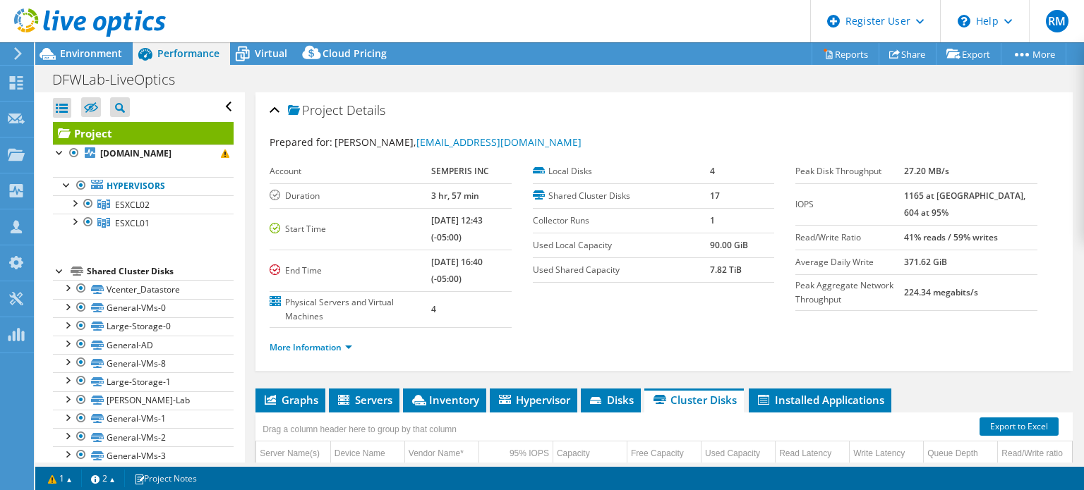
scroll to position [135, 0]
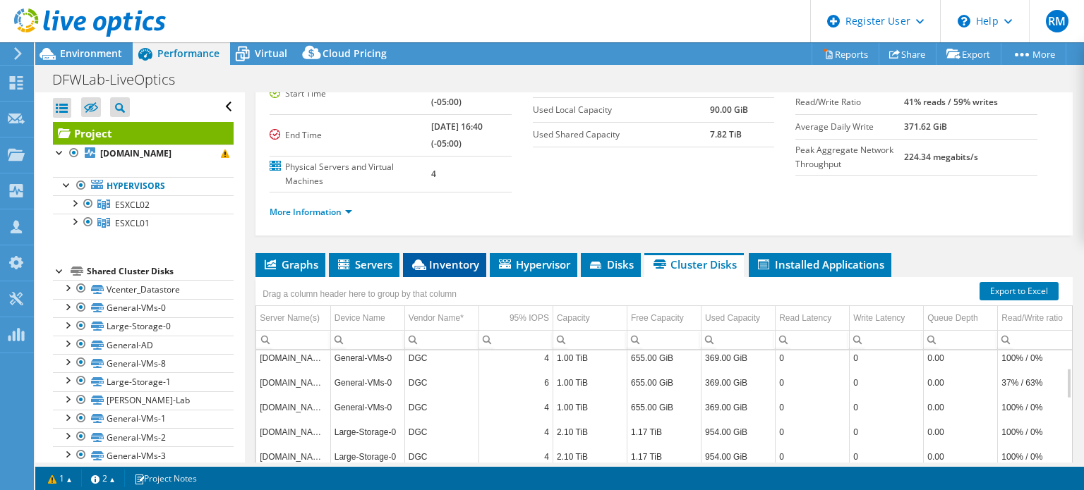
click at [429, 258] on span "Inventory" at bounding box center [444, 265] width 69 height 14
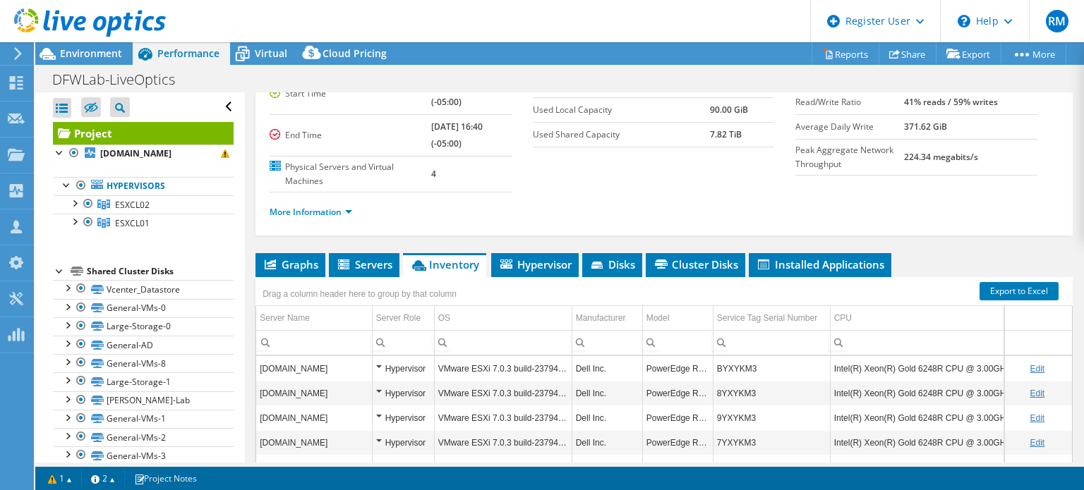
click at [472, 224] on div "More Information" at bounding box center [664, 213] width 789 height 40
drag, startPoint x: 750, startPoint y: 366, endPoint x: 723, endPoint y: 371, distance: 28.0
click at [723, 371] on td "BYXYKM3" at bounding box center [771, 368] width 117 height 25
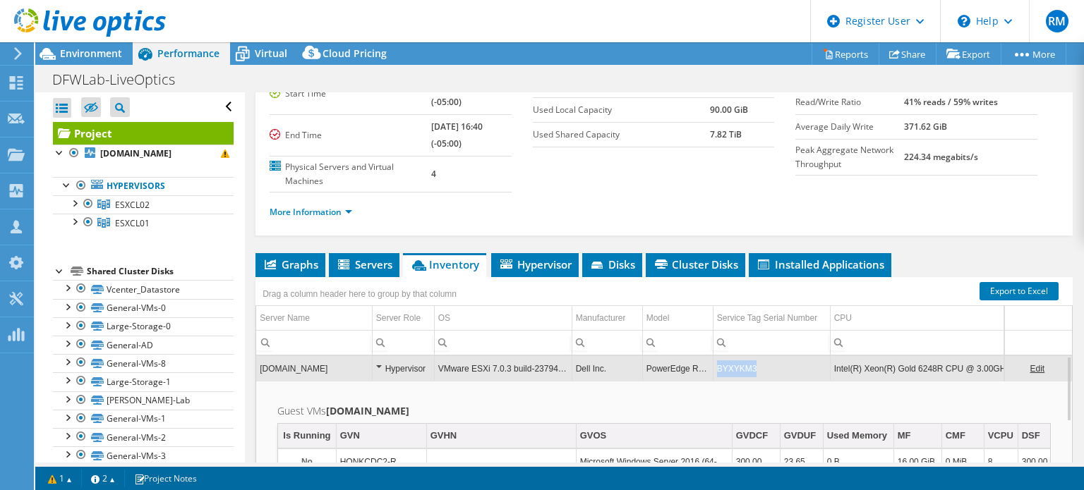
copy td "BYXYKM3"
drag, startPoint x: 754, startPoint y: 367, endPoint x: 717, endPoint y: 364, distance: 37.5
click at [717, 364] on td "BYXYKM3" at bounding box center [771, 368] width 117 height 25
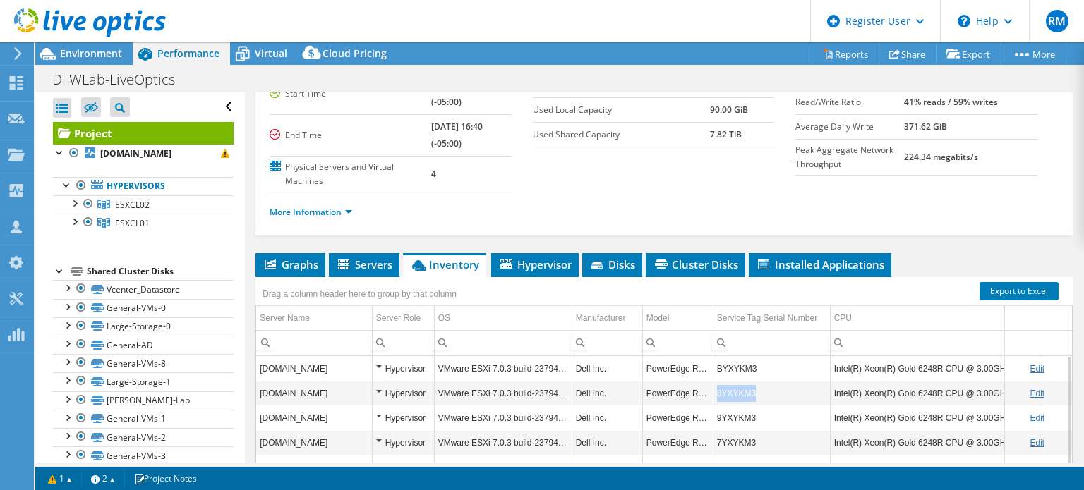
copy tr "8YXYKM3"
drag, startPoint x: 754, startPoint y: 390, endPoint x: 711, endPoint y: 390, distance: 43.1
click at [711, 390] on tr "esxi02.dfwlab.semperis.cloud Hypervisor VMware ESXi 7.0.3 build-23794027 Dell I…" at bounding box center [811, 393] width 1110 height 25
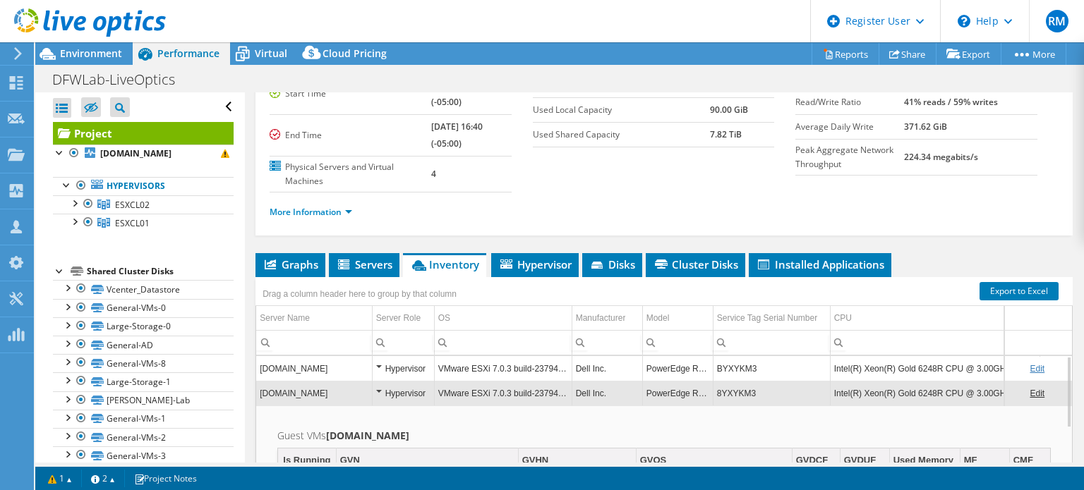
click at [502, 203] on ul "More Information" at bounding box center [664, 210] width 789 height 19
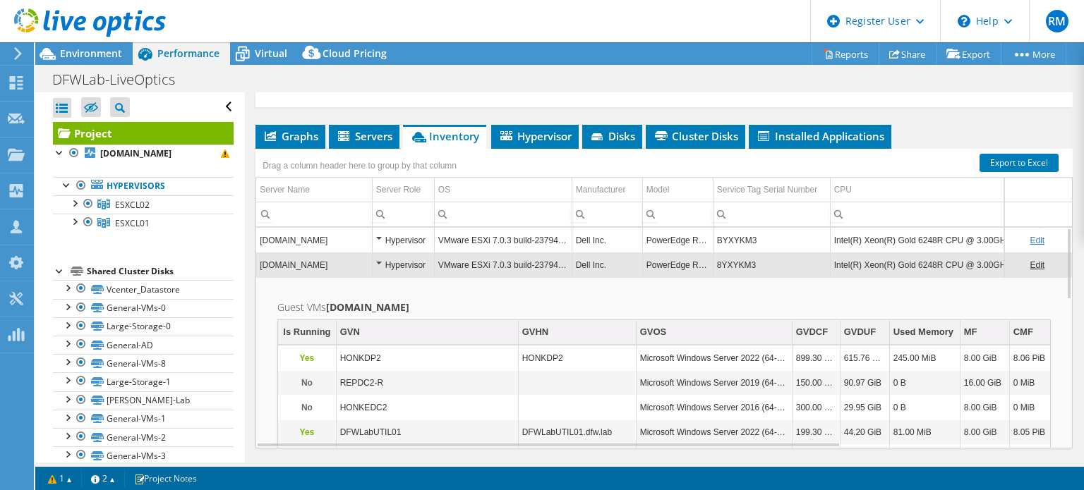
scroll to position [264, 0]
click at [321, 253] on td "esxi02.dfwlab.semperis.cloud" at bounding box center [314, 265] width 116 height 25
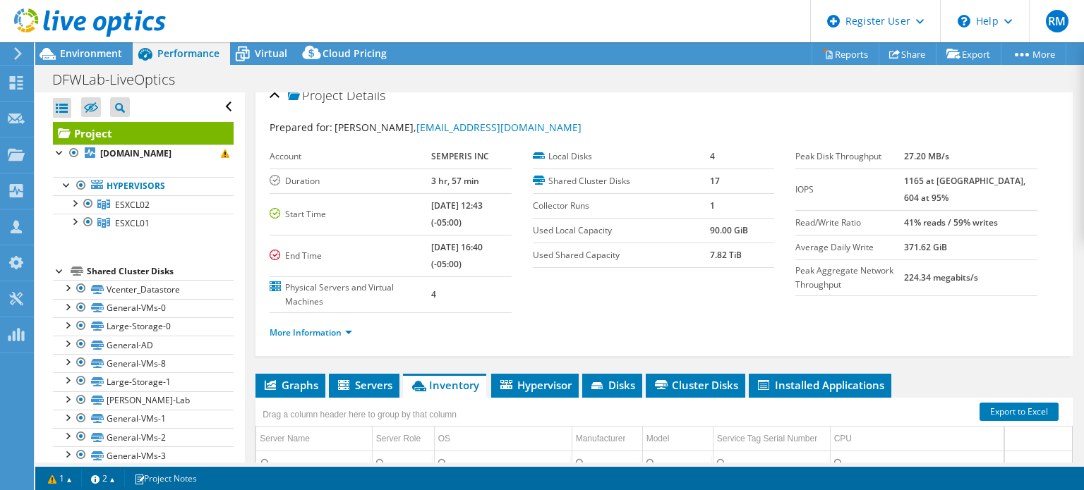
scroll to position [0, 0]
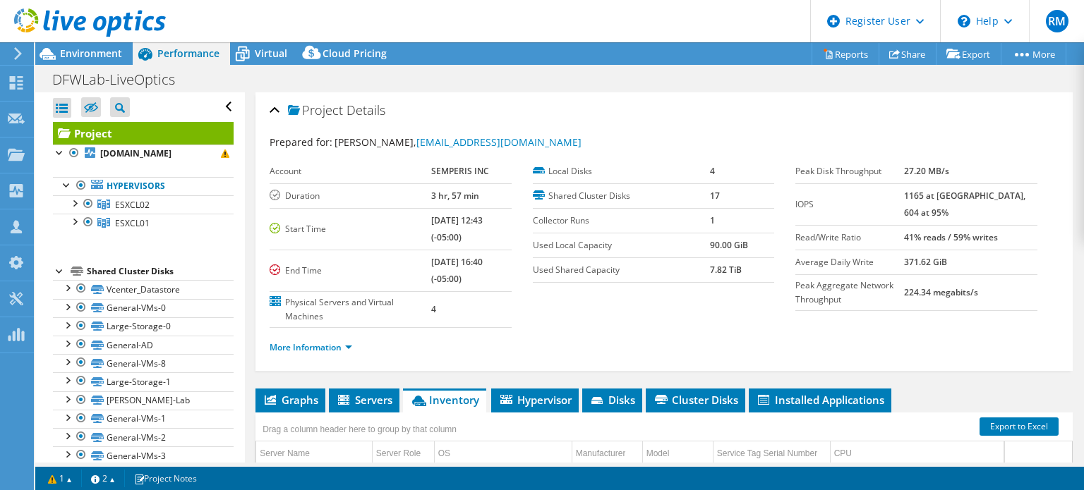
click at [449, 92] on div "Project Details Prepared for: CJ Ramseyer, cjr@semperis.com Account SEMPERIS IN…" at bounding box center [663, 231] width 817 height 279
drag, startPoint x: 480, startPoint y: 37, endPoint x: 444, endPoint y: 22, distance: 39.2
click at [444, 22] on header "RM Dell User [PERSON_NAME] [PERSON_NAME][EMAIL_ADDRESS][PERSON_NAME][DOMAIN_NAM…" at bounding box center [542, 21] width 1084 height 42
